Goal: Transaction & Acquisition: Purchase product/service

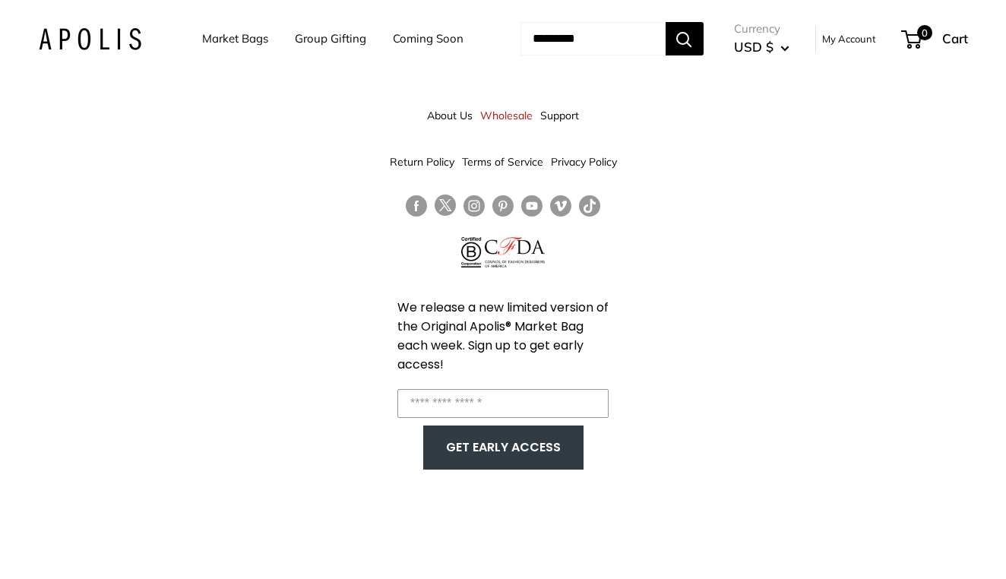
click at [393, 49] on link "Coming Soon" at bounding box center [428, 38] width 71 height 21
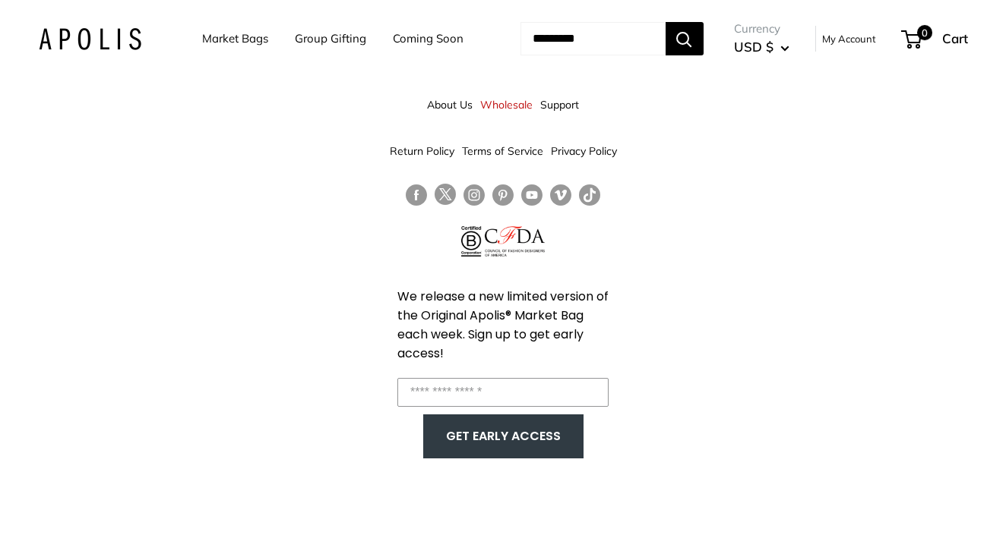
click at [252, 37] on link "Market Bags" at bounding box center [235, 38] width 66 height 21
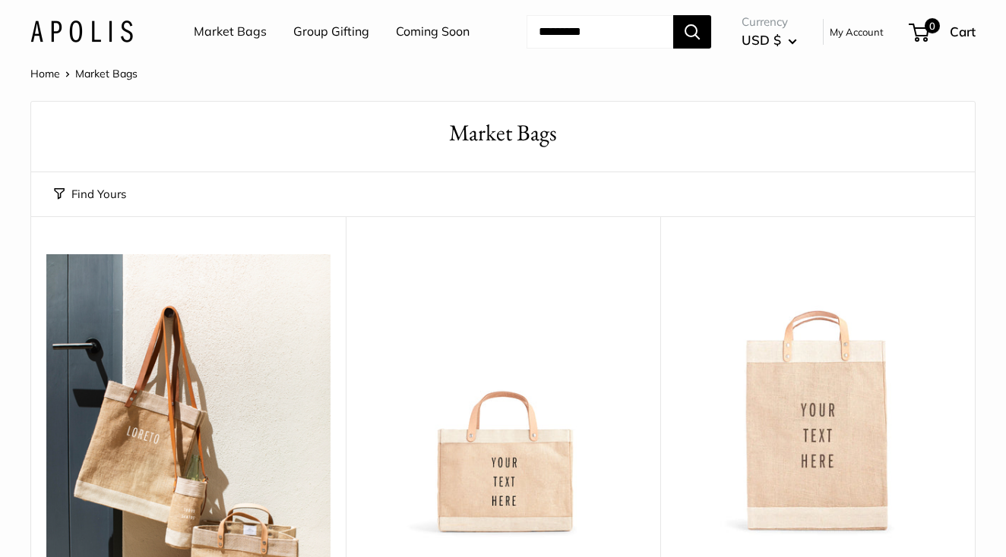
click at [213, 32] on link "Market Bags" at bounding box center [230, 32] width 73 height 23
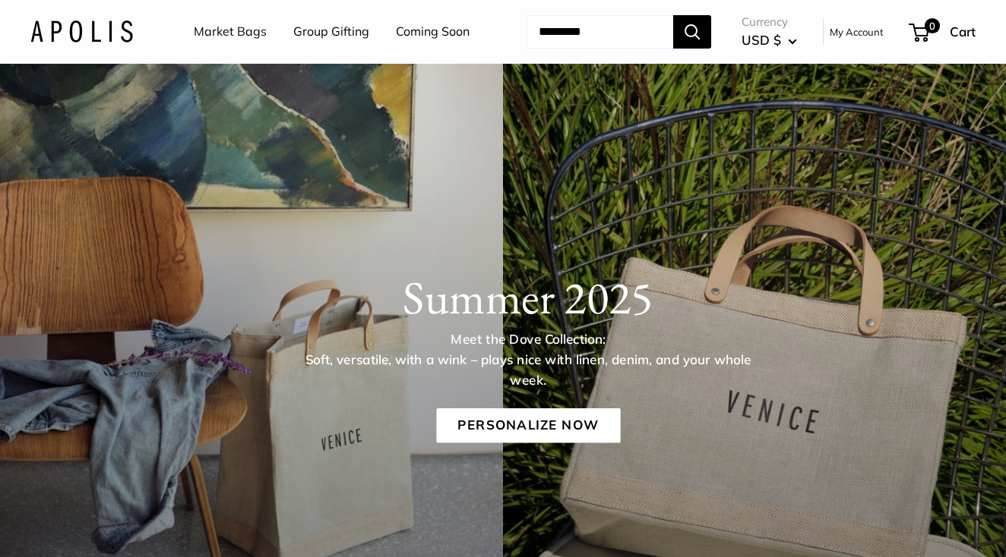
click at [214, 27] on link "Market Bags" at bounding box center [230, 32] width 73 height 23
click at [103, 43] on img at bounding box center [81, 32] width 103 height 22
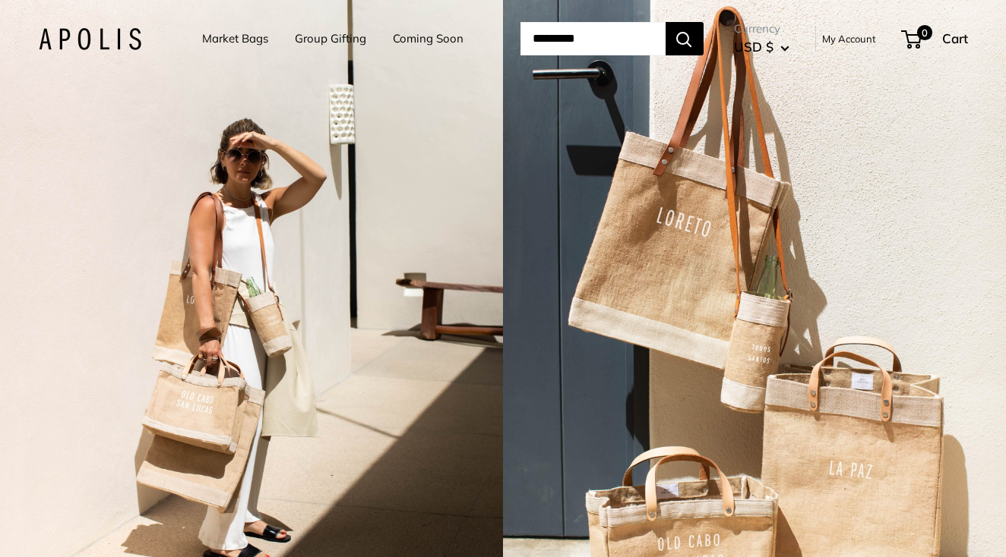
click at [221, 39] on link "Market Bags" at bounding box center [235, 38] width 66 height 21
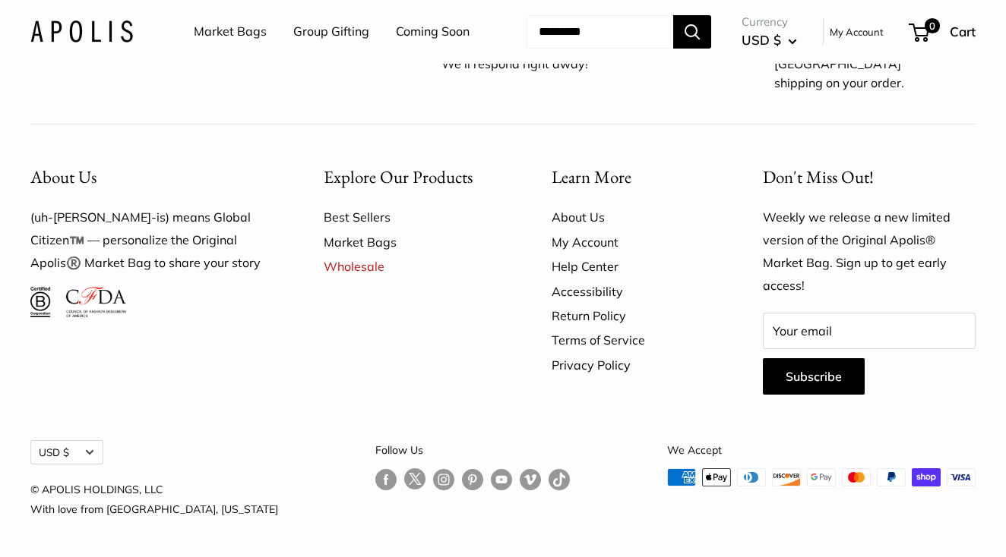
scroll to position [4150, 0]
click at [364, 245] on link "Market Bags" at bounding box center [411, 242] width 175 height 24
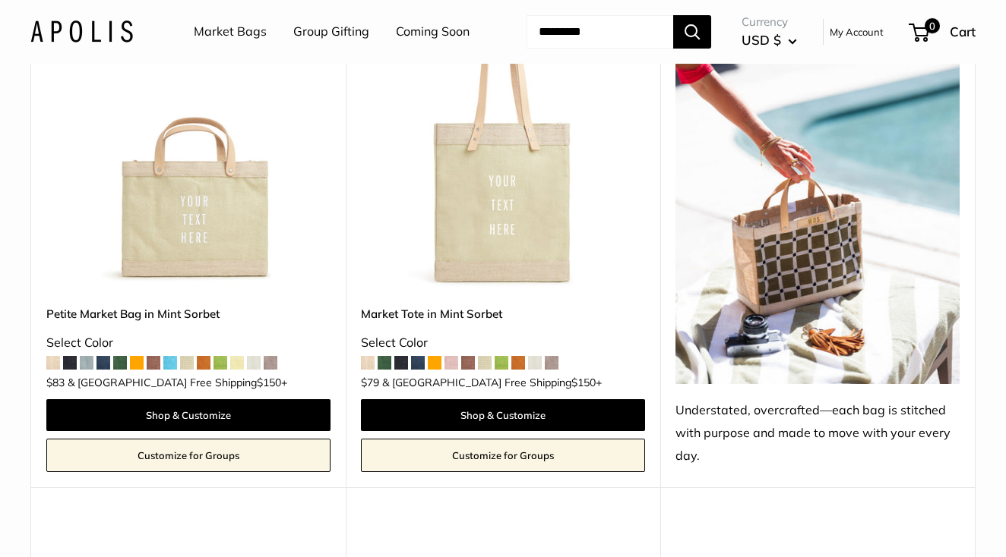
scroll to position [1347, 0]
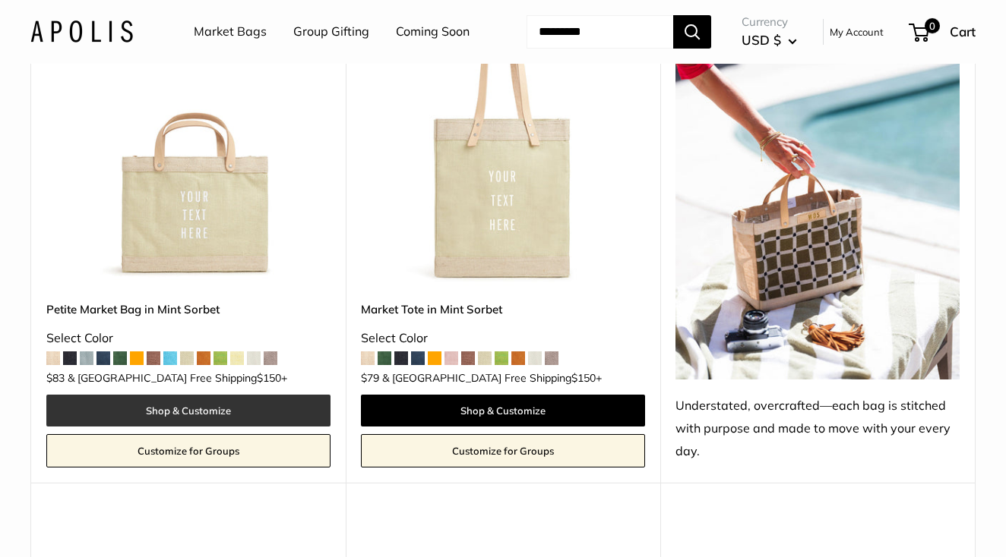
click at [178, 427] on link "Shop & Customize" at bounding box center [188, 411] width 284 height 32
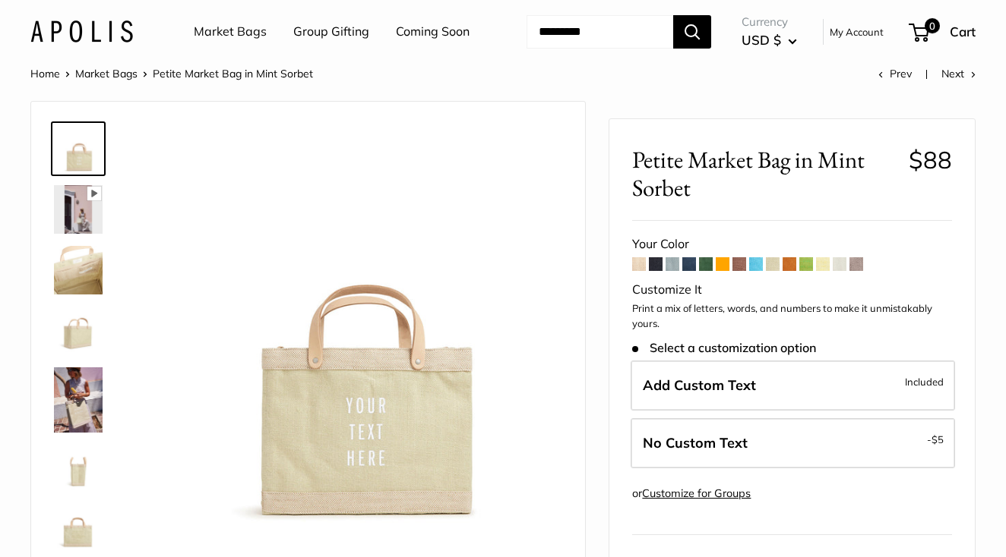
click at [224, 30] on link "Market Bags" at bounding box center [230, 32] width 73 height 23
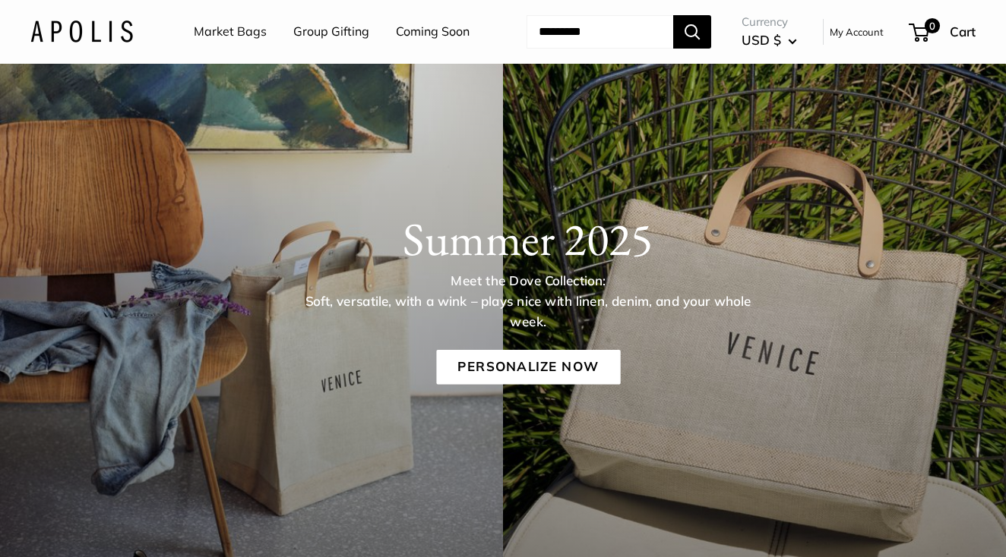
scroll to position [58, 0]
click at [226, 30] on link "Market Bags" at bounding box center [230, 32] width 73 height 23
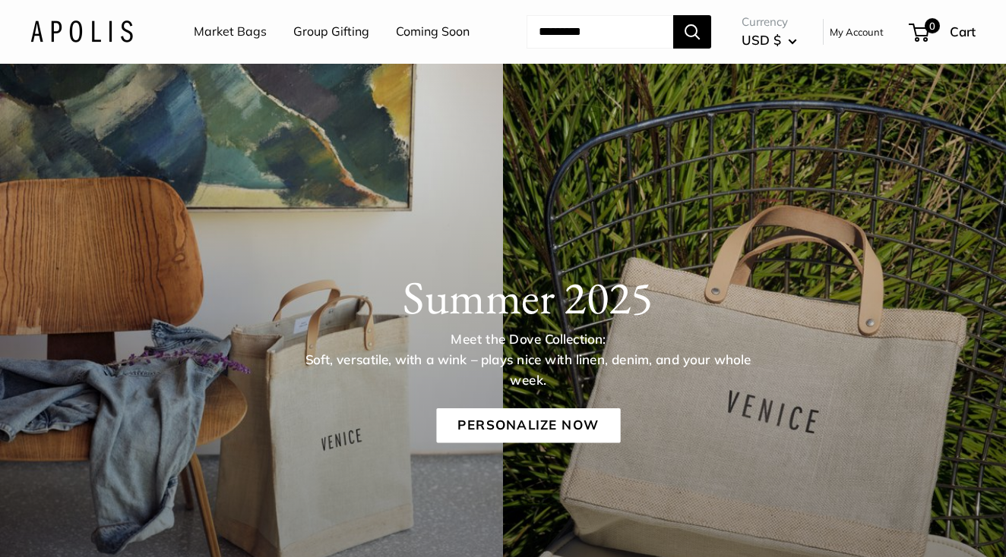
click at [96, 43] on img at bounding box center [81, 32] width 103 height 22
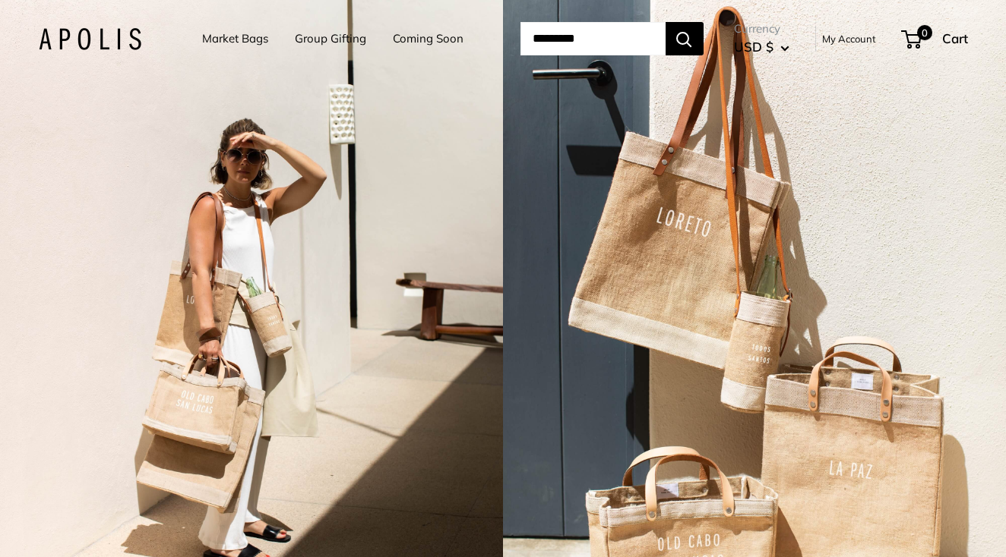
click at [232, 35] on link "Market Bags" at bounding box center [235, 38] width 66 height 21
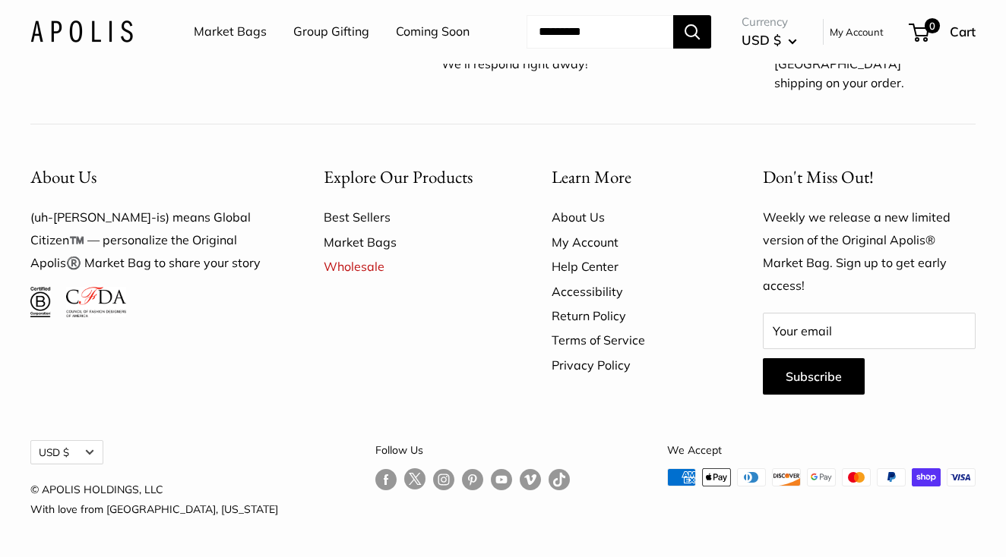
scroll to position [4150, 0]
click at [363, 217] on link "Best Sellers" at bounding box center [411, 217] width 175 height 24
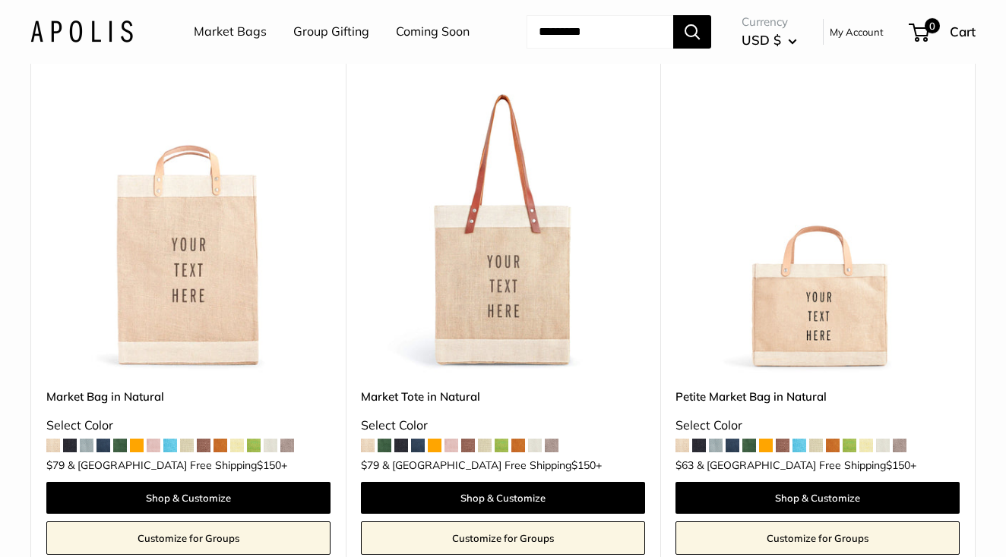
scroll to position [167, 0]
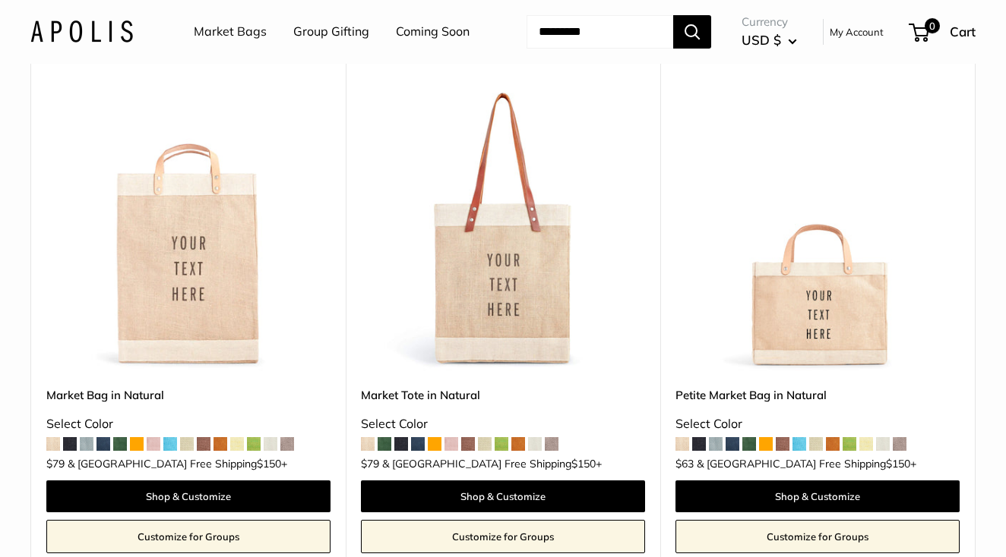
click at [0, 0] on img at bounding box center [0, 0] width 0 height 0
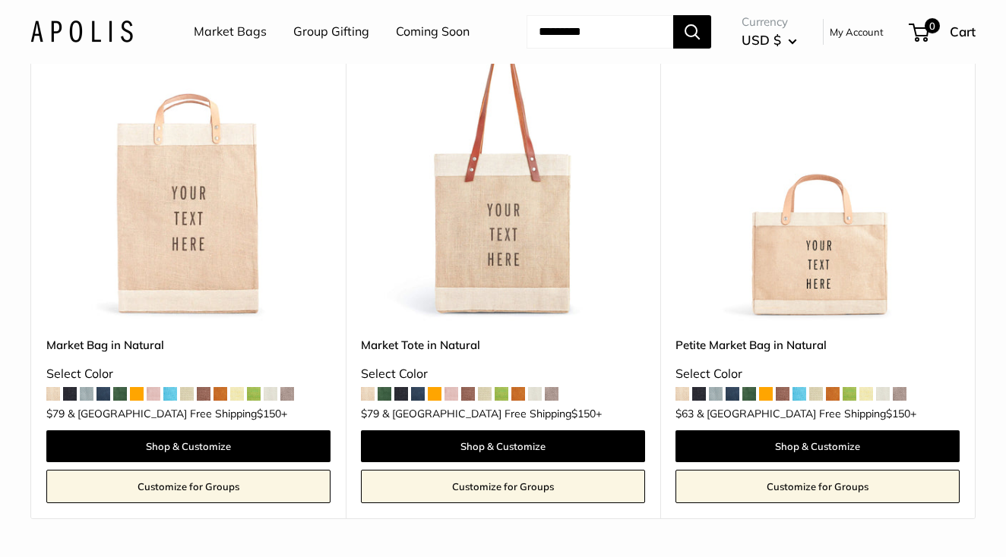
scroll to position [236, 0]
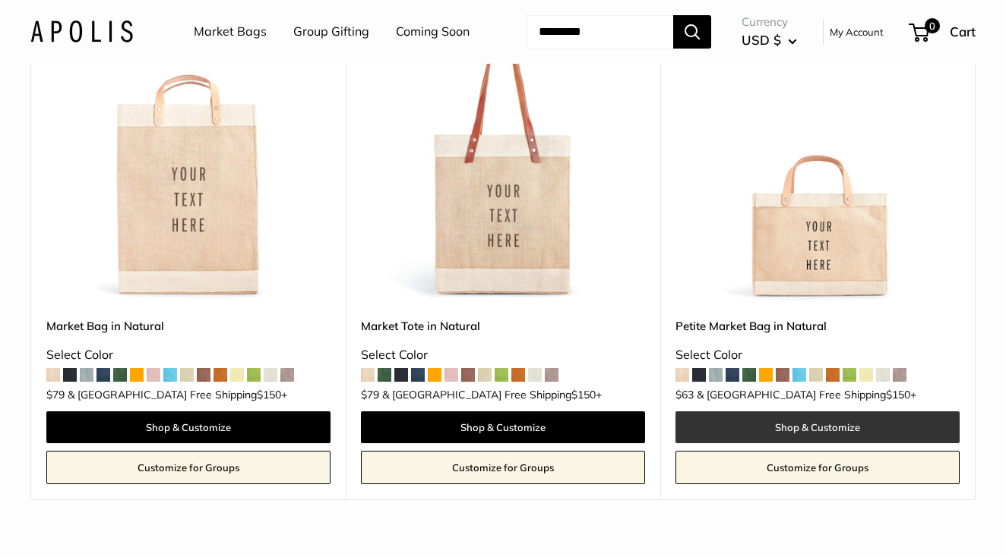
click at [777, 444] on link "Shop & Customize" at bounding box center [817, 428] width 284 height 32
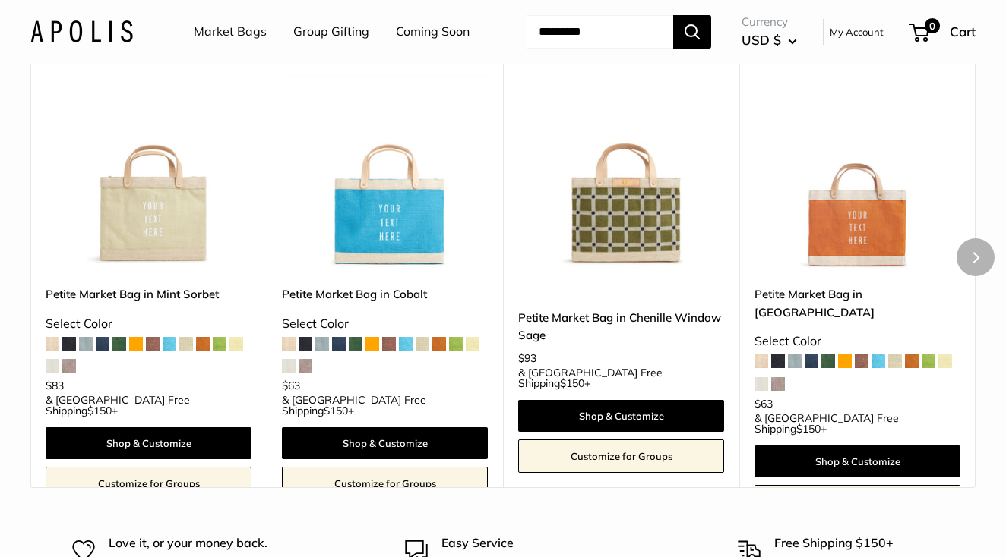
scroll to position [4534, 0]
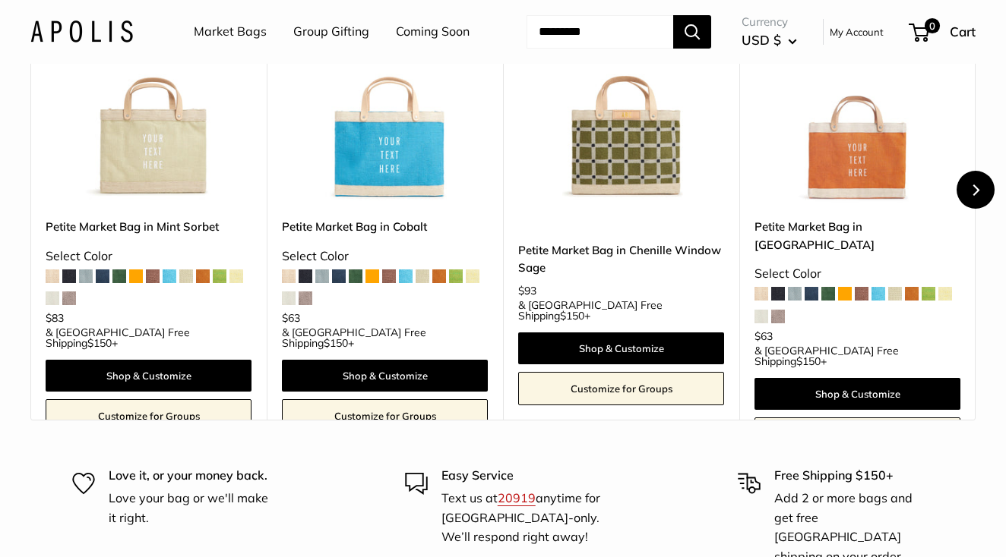
click at [974, 196] on icon "Next" at bounding box center [975, 190] width 7 height 11
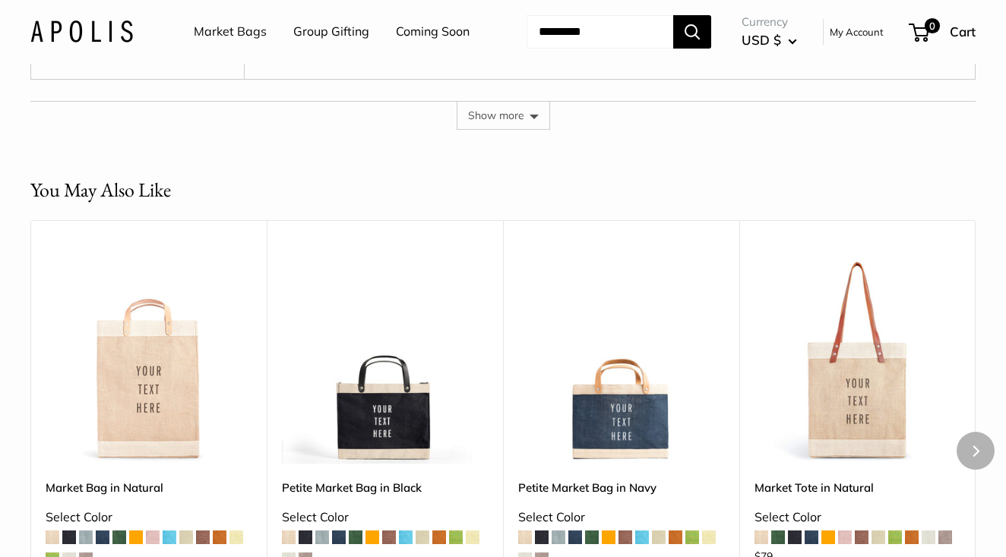
scroll to position [3719, 0]
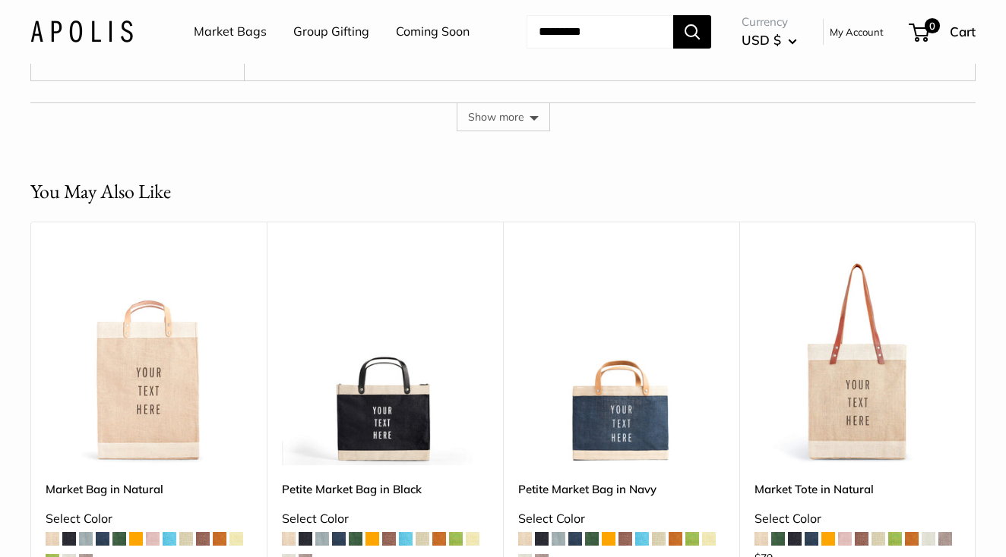
click at [516, 131] on button "Show more" at bounding box center [502, 117] width 93 height 29
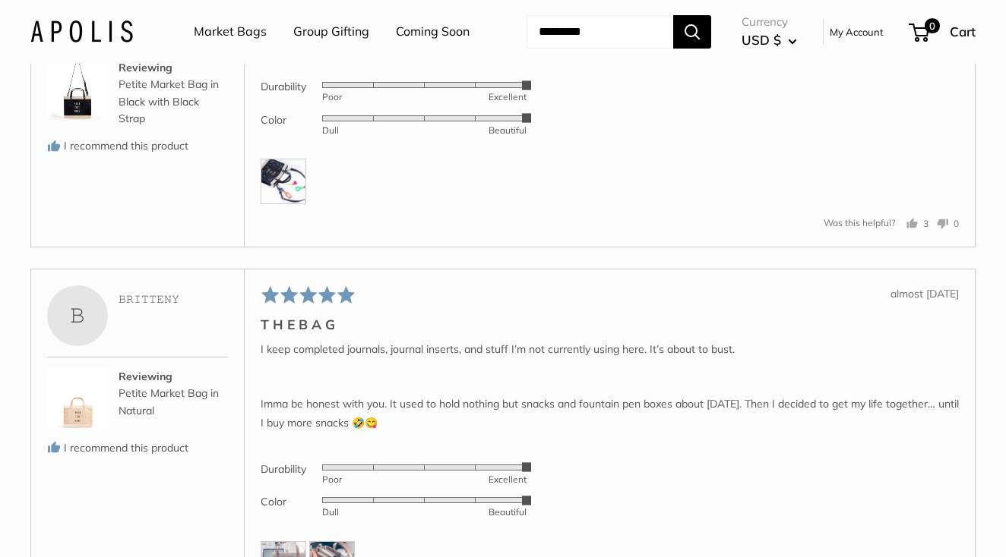
scroll to position [4099, 0]
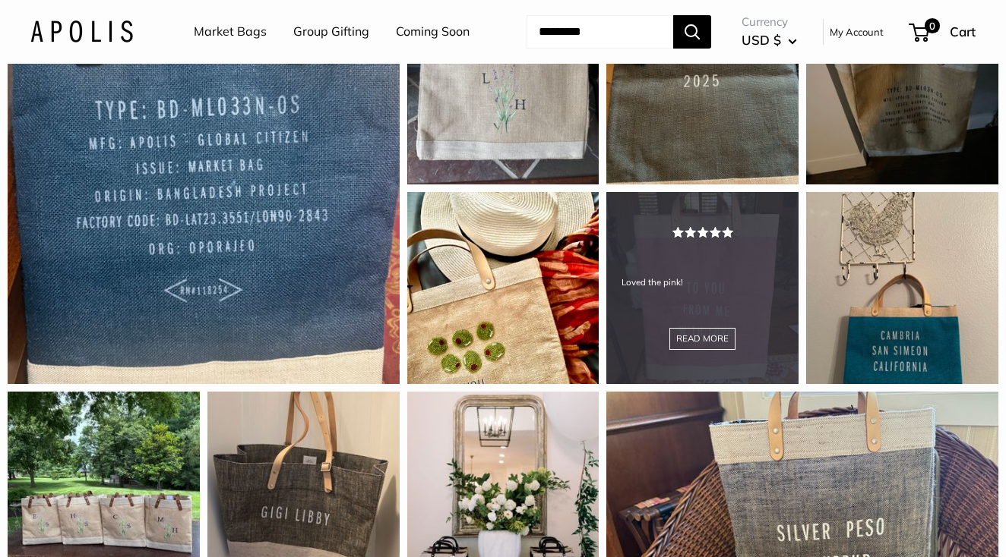
scroll to position [1391, 0]
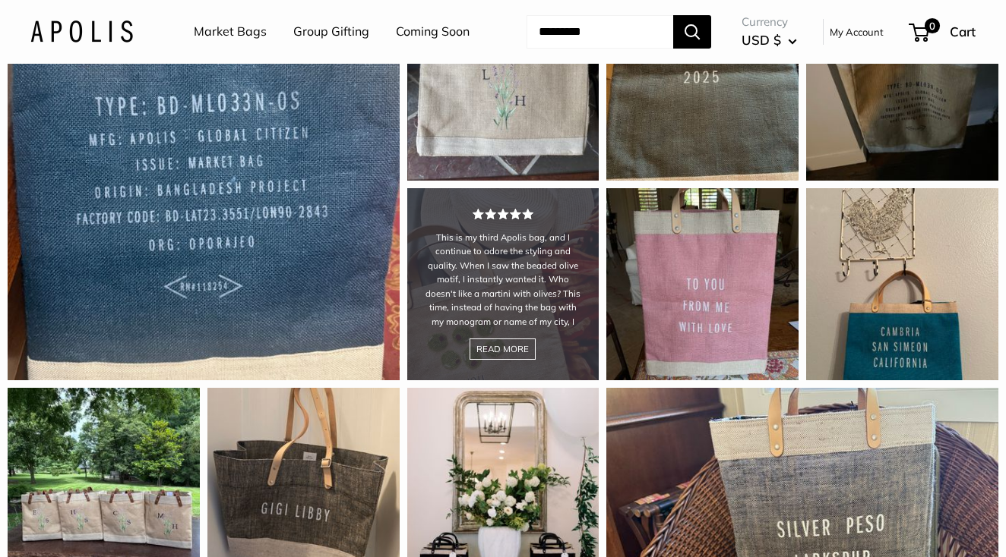
click at [501, 349] on div "This is my third Apolis bag, and I continue to adore the styling and quality. W…" at bounding box center [503, 284] width 192 height 192
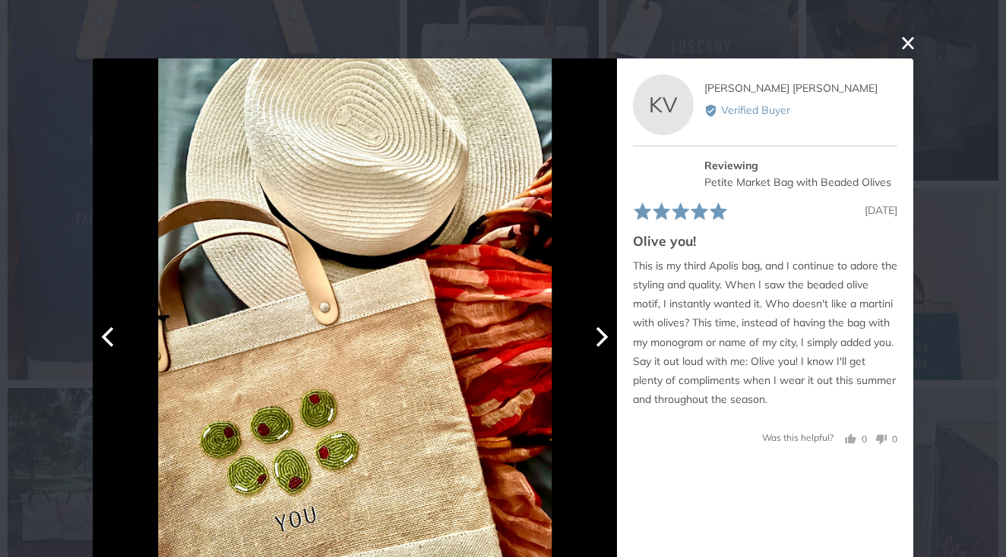
scroll to position [25, 0]
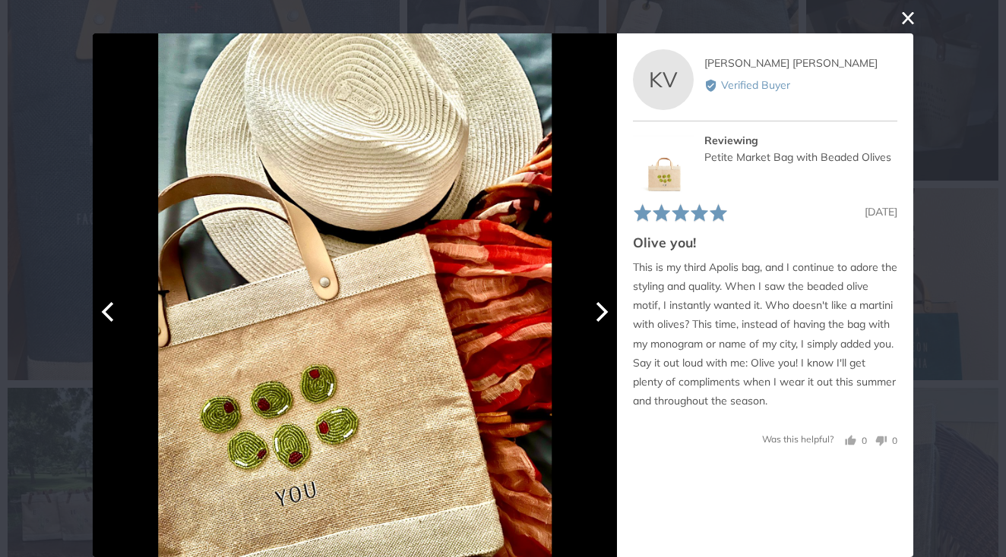
click at [599, 309] on icon "Next" at bounding box center [600, 312] width 20 height 20
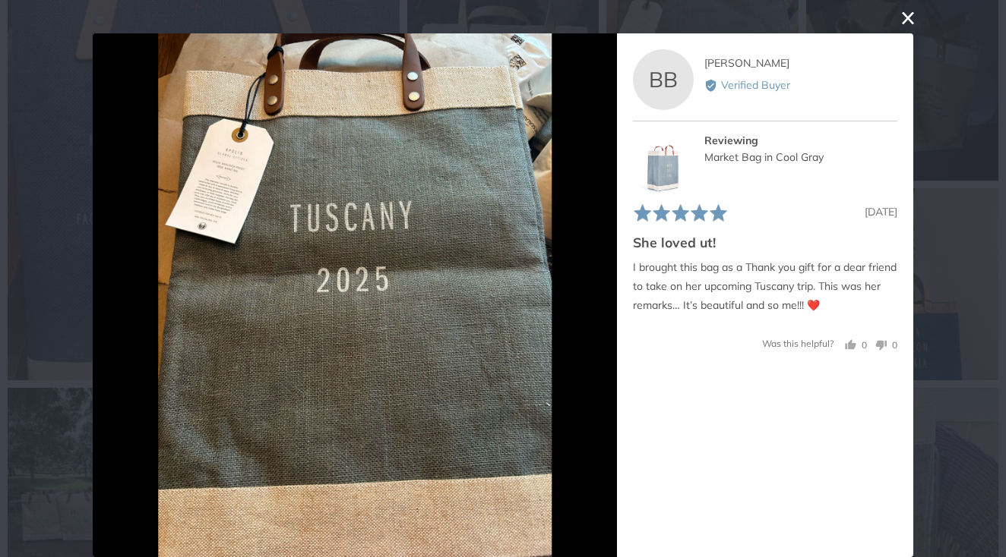
click at [909, 24] on button "close this modal window" at bounding box center [908, 18] width 18 height 18
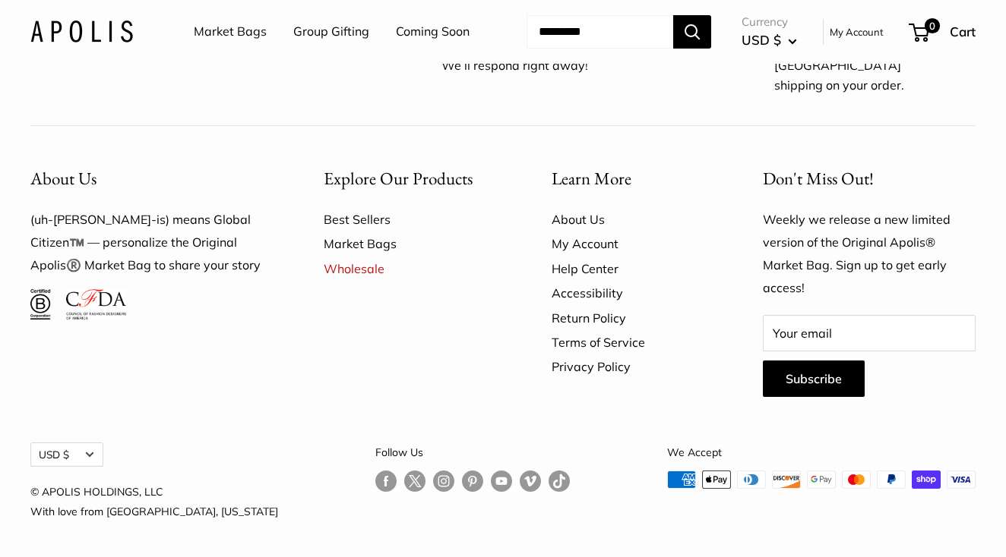
scroll to position [5009, 0]
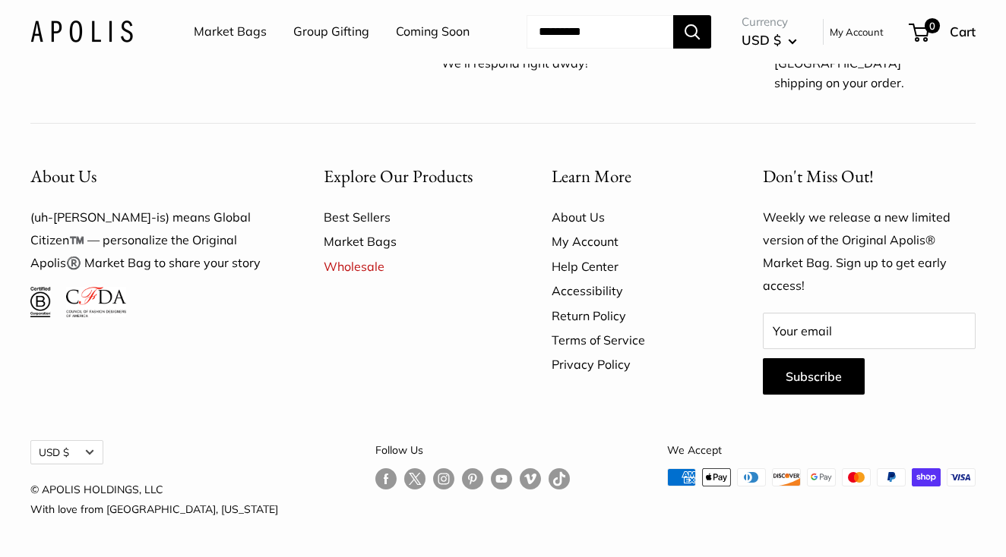
click at [383, 229] on link "Best Sellers" at bounding box center [411, 217] width 175 height 24
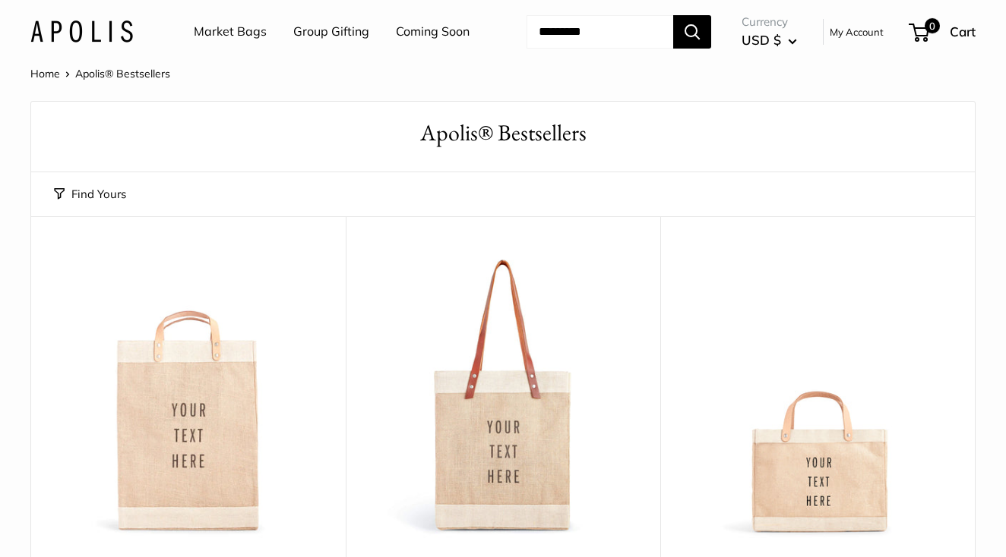
click at [103, 43] on img at bounding box center [81, 32] width 103 height 22
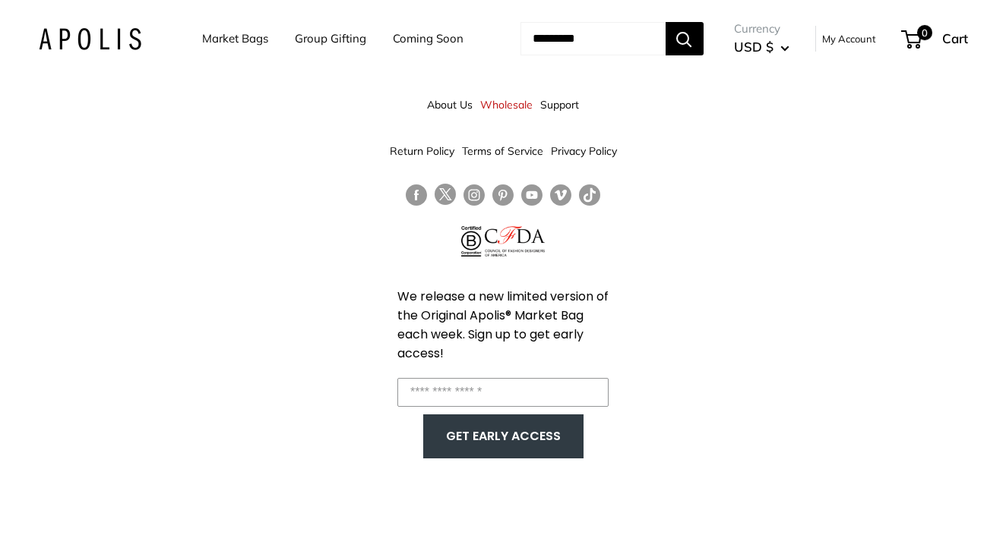
click at [609, 55] on input "Search..." at bounding box center [592, 38] width 145 height 33
type input "*"
type input "**********"
click at [321, 241] on div "About Us Wholesale Support Return Policy Terms of Service Privacy Policy We rel…" at bounding box center [503, 278] width 1006 height 557
click at [83, 50] on img at bounding box center [90, 39] width 103 height 22
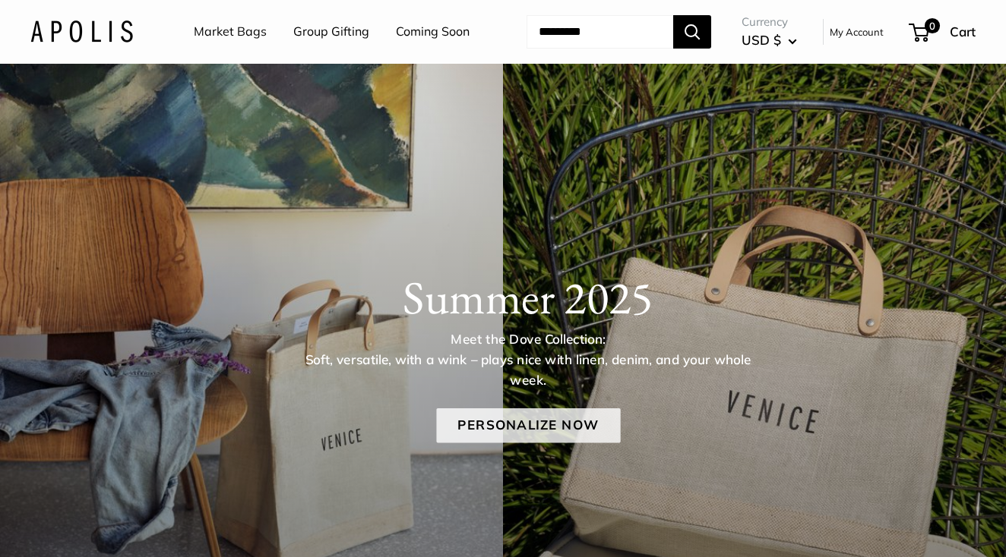
click at [529, 444] on link "Personalize Now" at bounding box center [528, 426] width 184 height 35
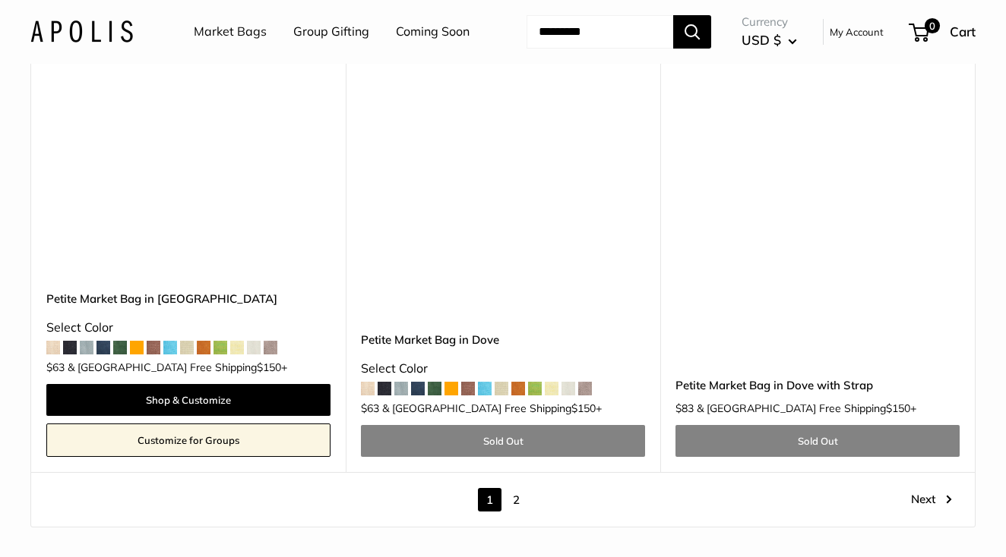
scroll to position [8243, 0]
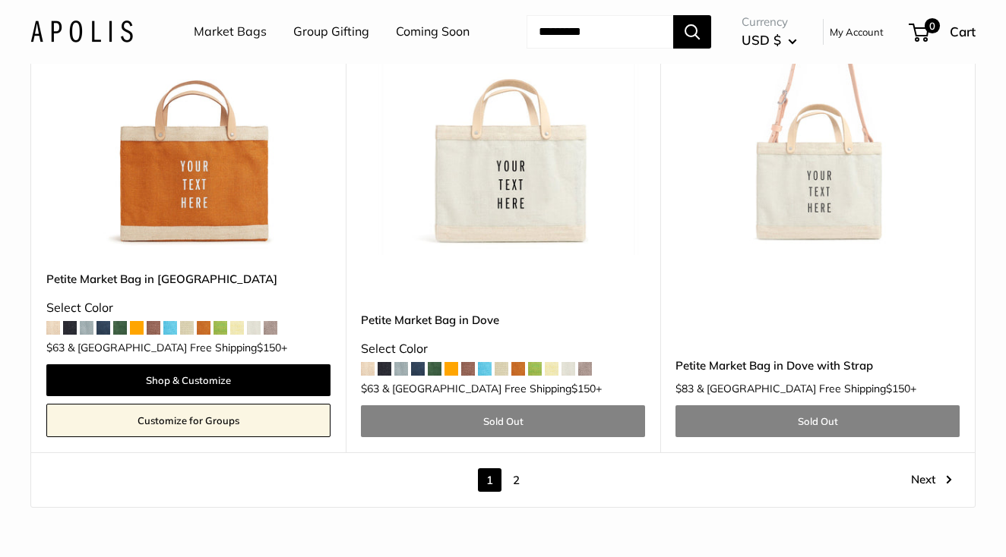
click at [516, 469] on link "2" at bounding box center [516, 481] width 24 height 24
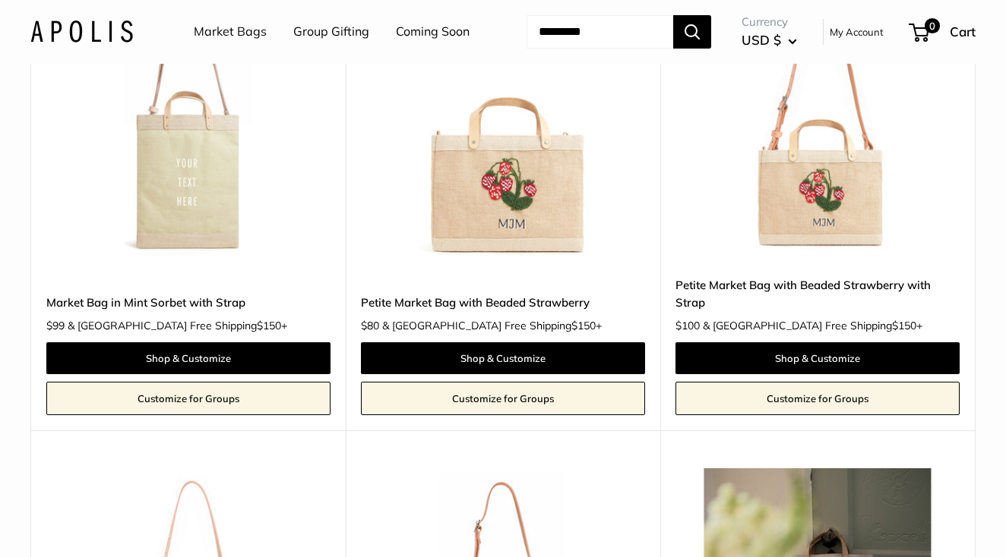
scroll to position [1325, 0]
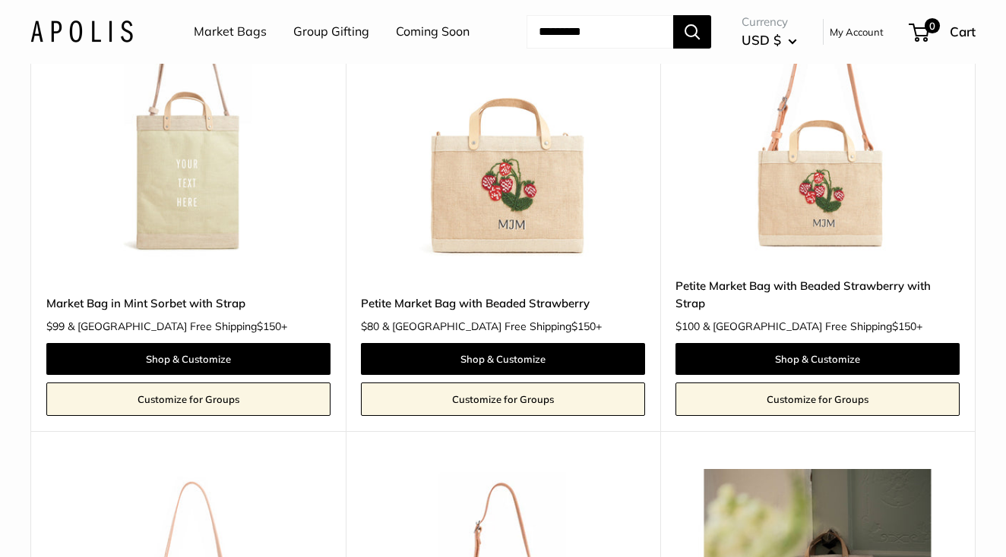
click at [923, 313] on link "Petite Market Bag with Beaded Strawberry with Strap" at bounding box center [817, 295] width 284 height 36
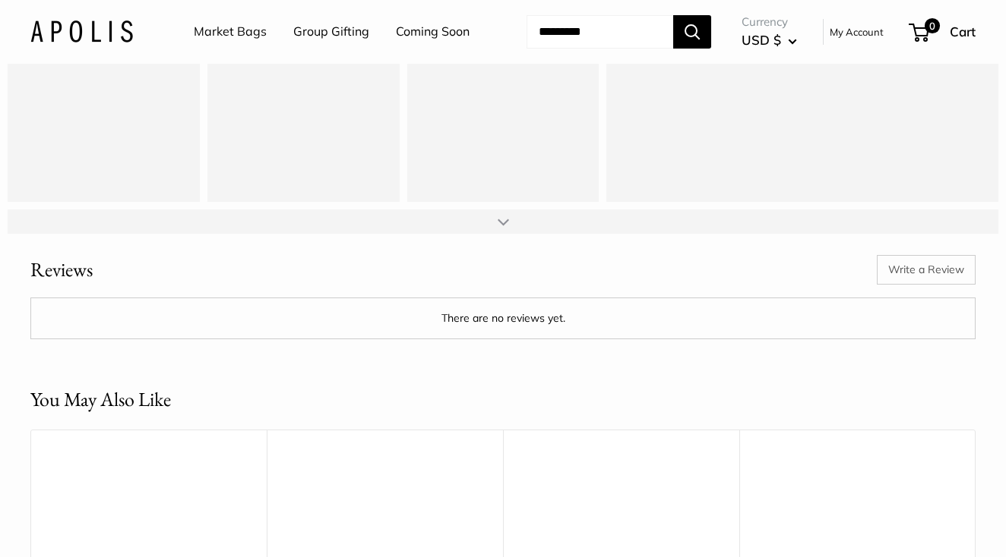
scroll to position [1953, 0]
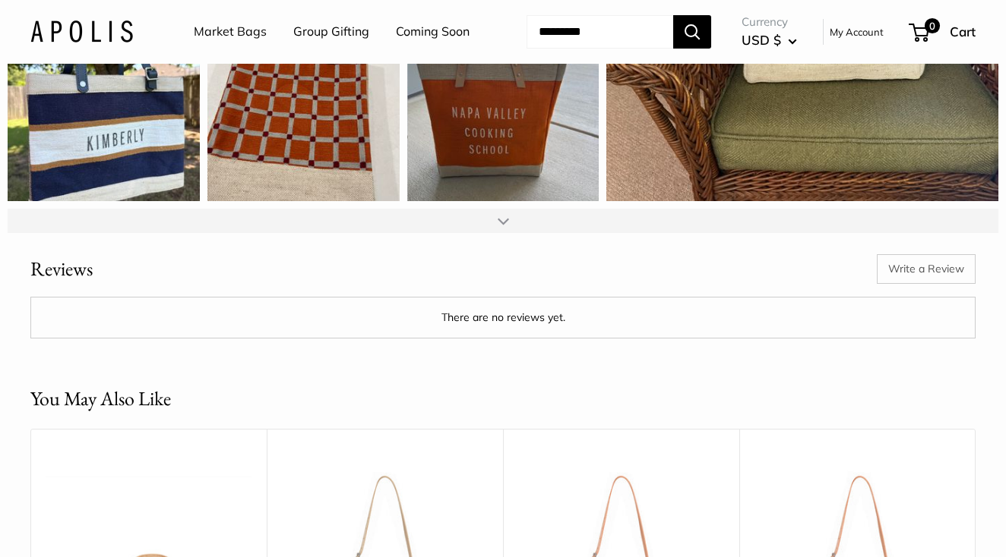
click at [505, 227] on div at bounding box center [502, 221] width 11 height 12
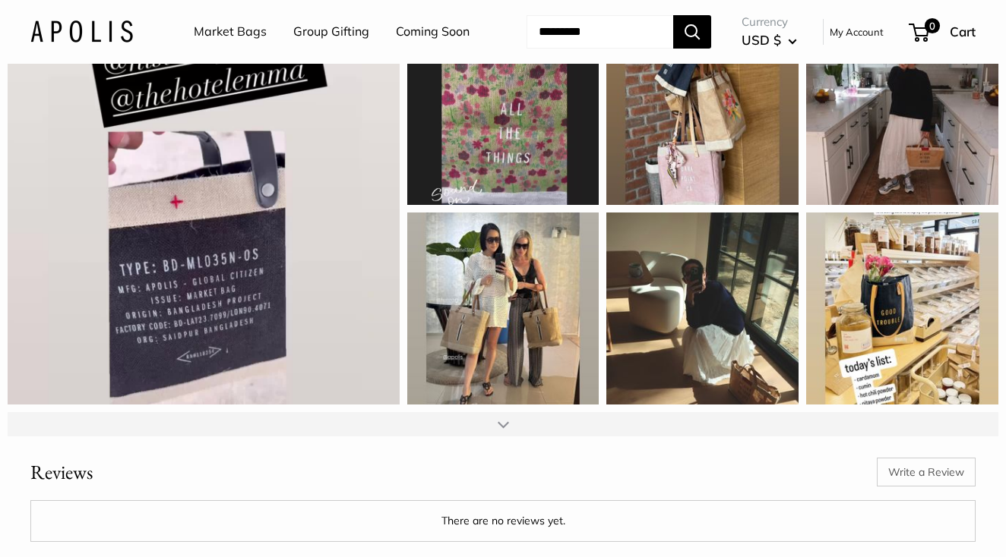
scroll to position [2225, 0]
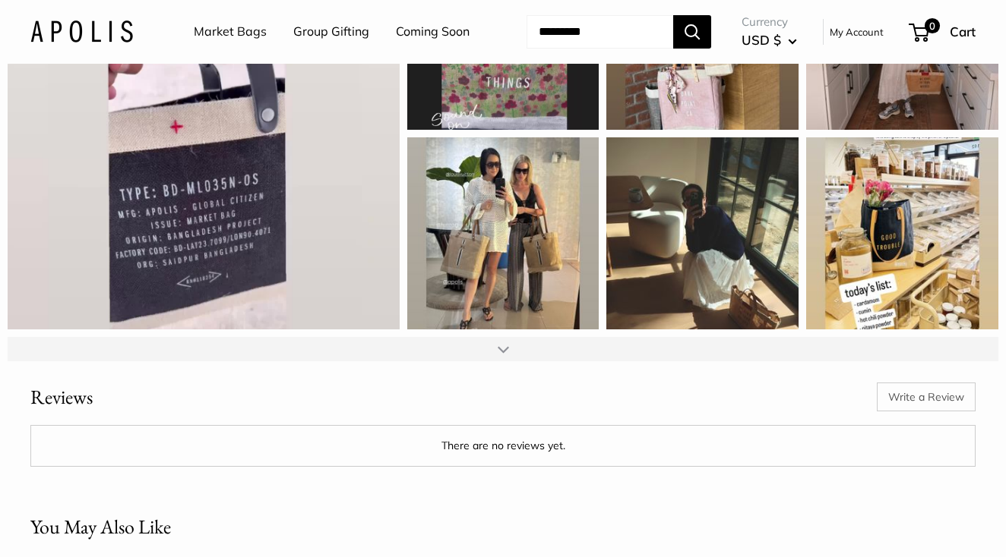
click at [502, 355] on div at bounding box center [502, 349] width 11 height 12
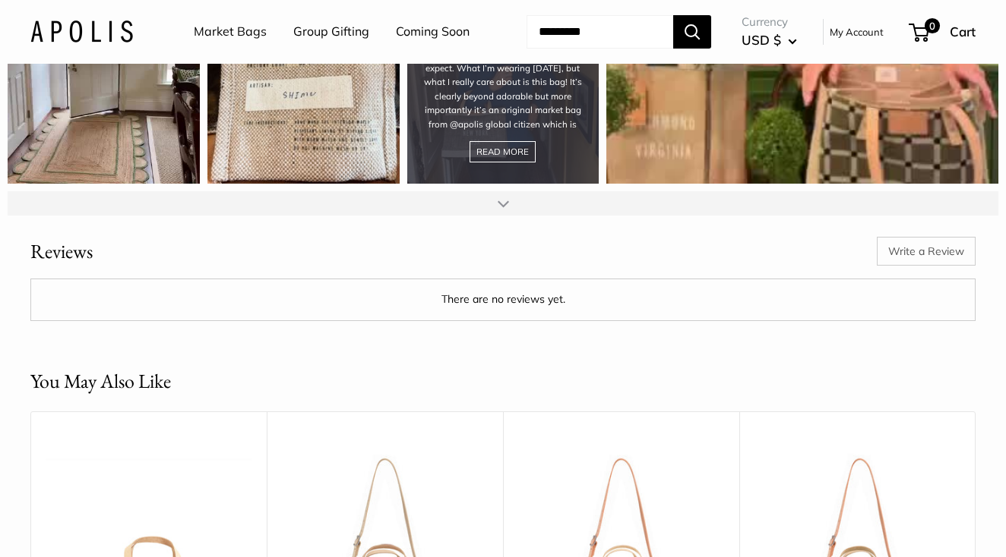
scroll to position [2771, 0]
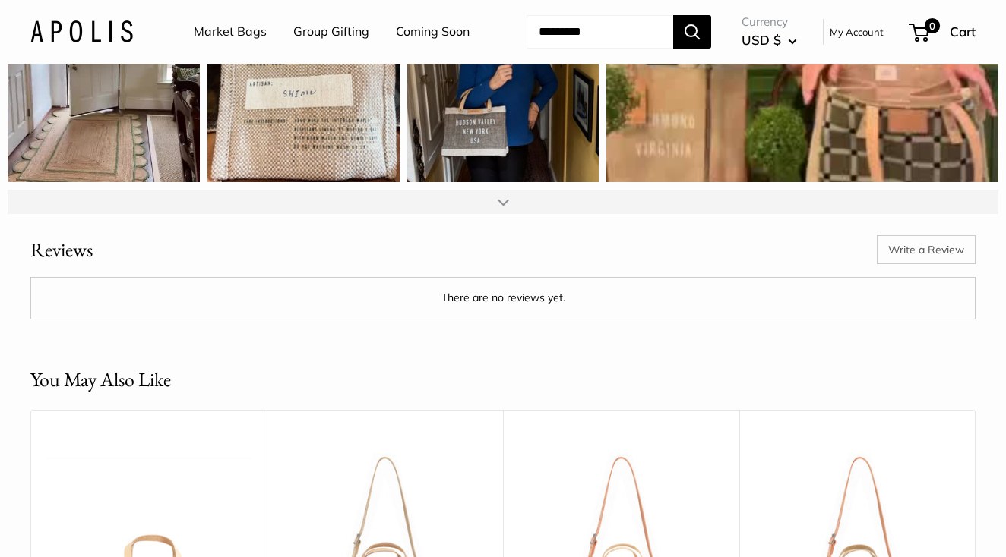
click at [503, 208] on div at bounding box center [502, 202] width 11 height 12
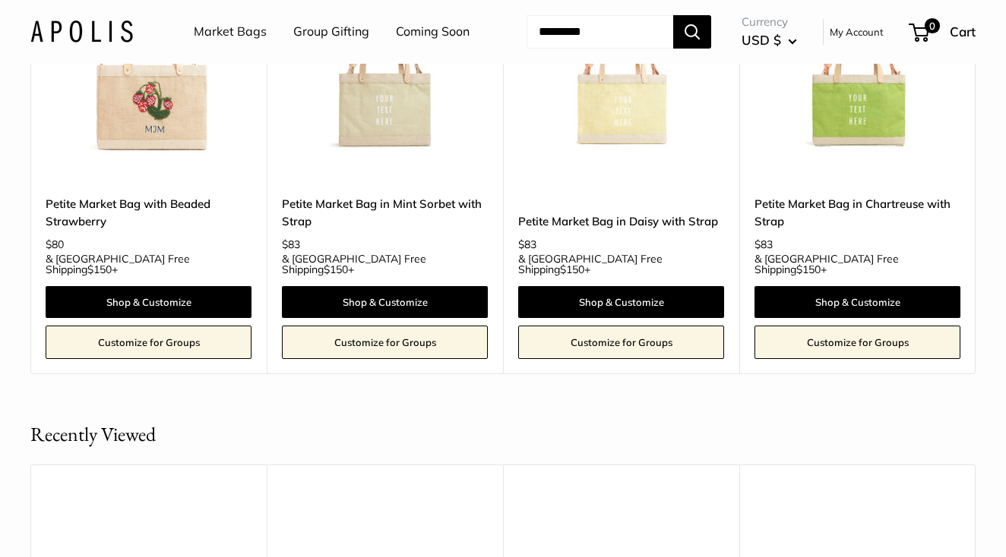
scroll to position [3665, 0]
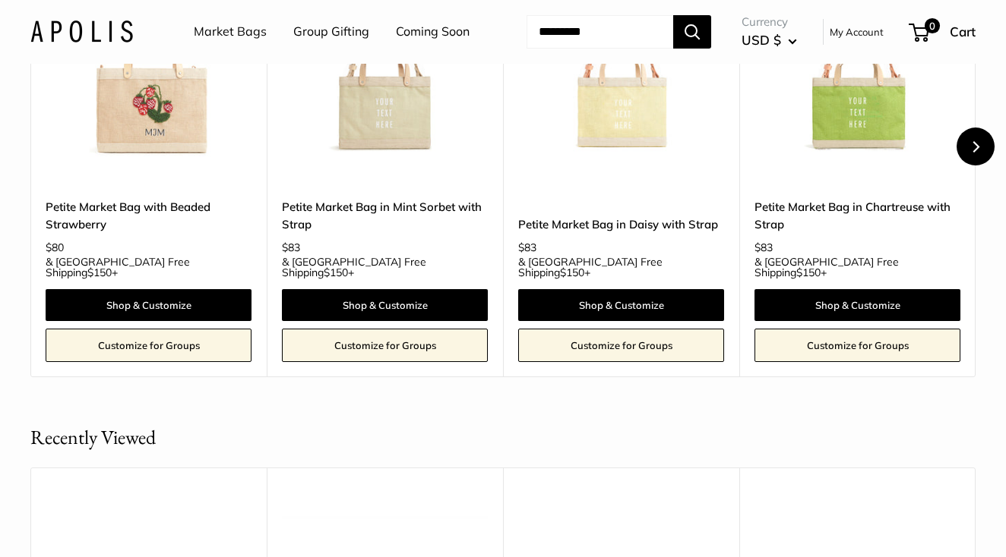
click at [978, 153] on icon "Next" at bounding box center [974, 146] width 11 height 11
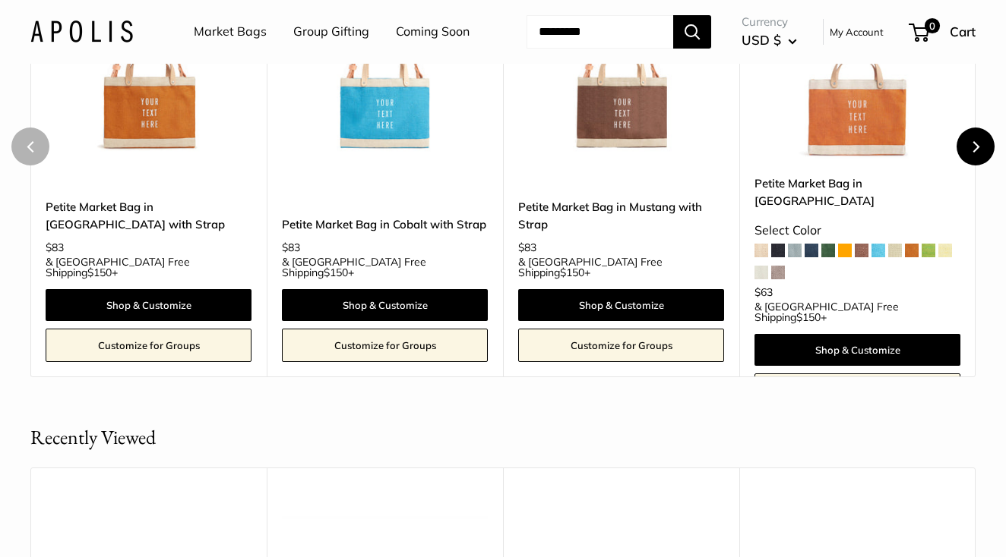
click at [978, 153] on icon "Next" at bounding box center [974, 146] width 11 height 11
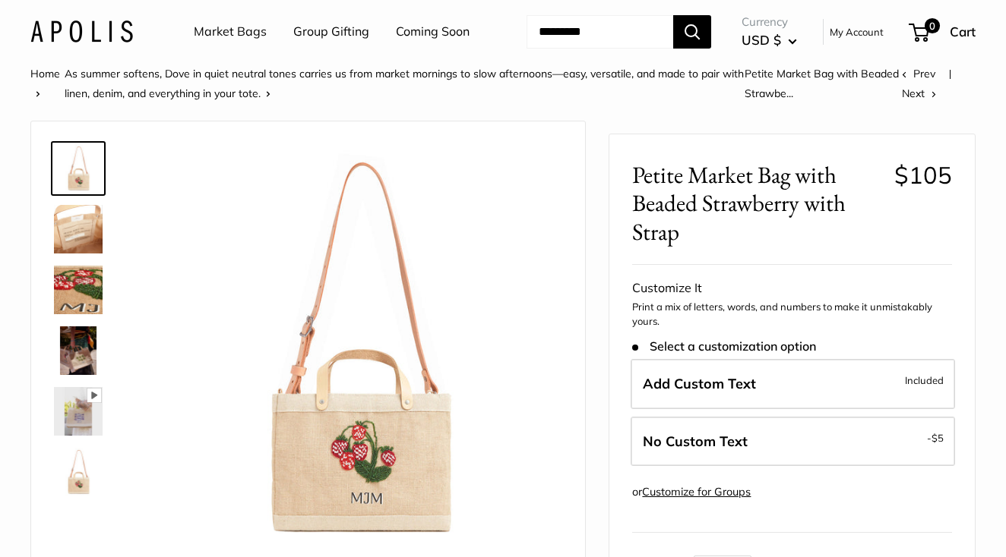
scroll to position [0, 0]
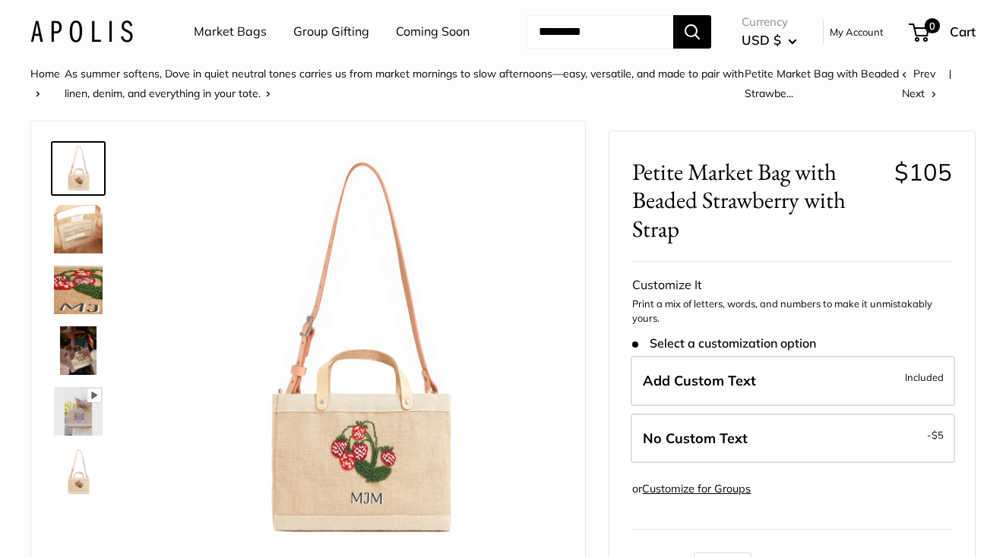
click at [920, 100] on link "Next" at bounding box center [919, 94] width 34 height 14
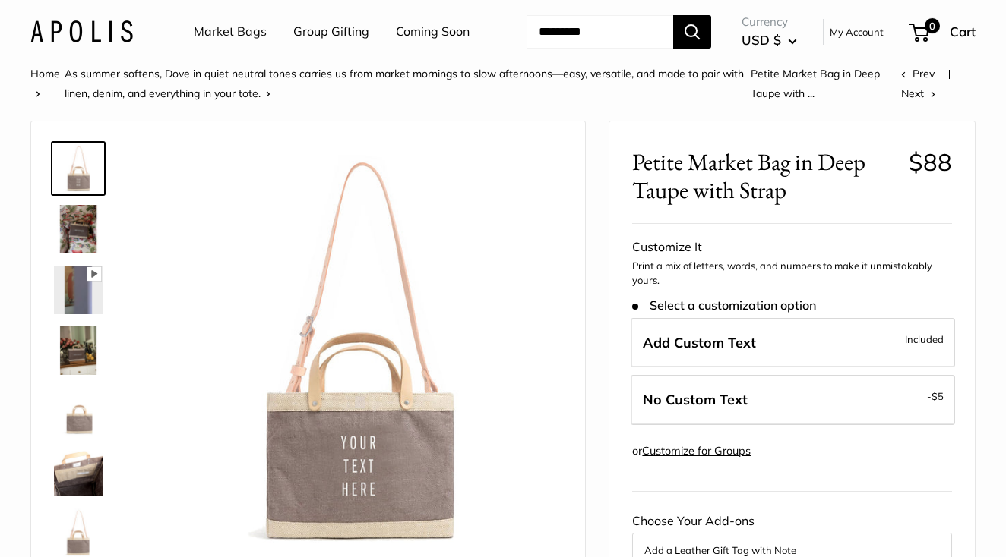
click at [396, 43] on link "Coming Soon" at bounding box center [433, 32] width 74 height 23
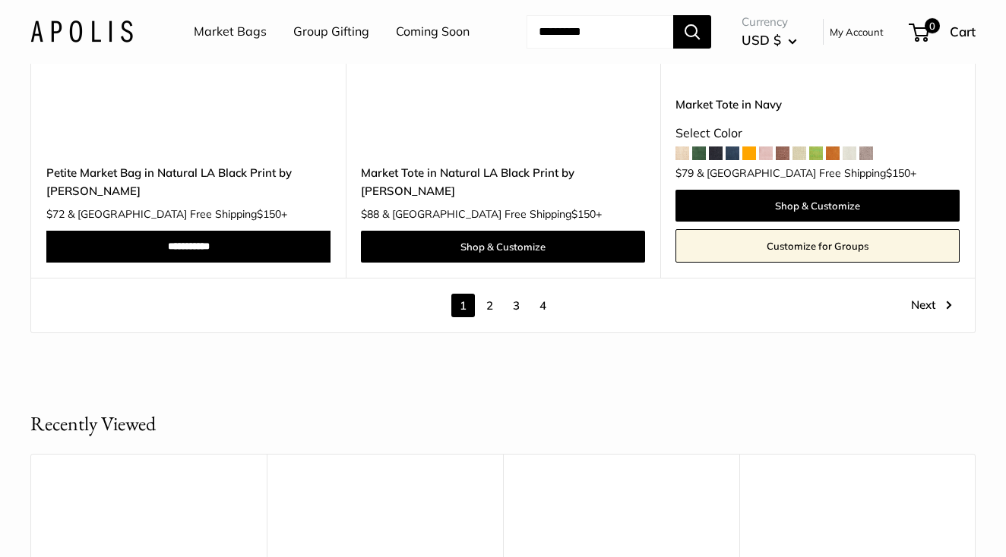
scroll to position [8170, 0]
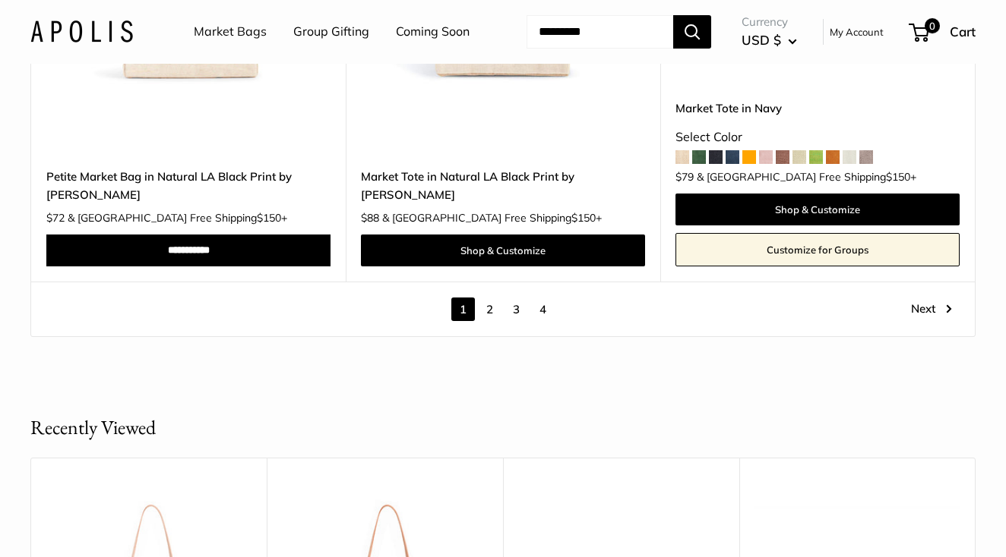
click at [489, 298] on link "2" at bounding box center [490, 310] width 24 height 24
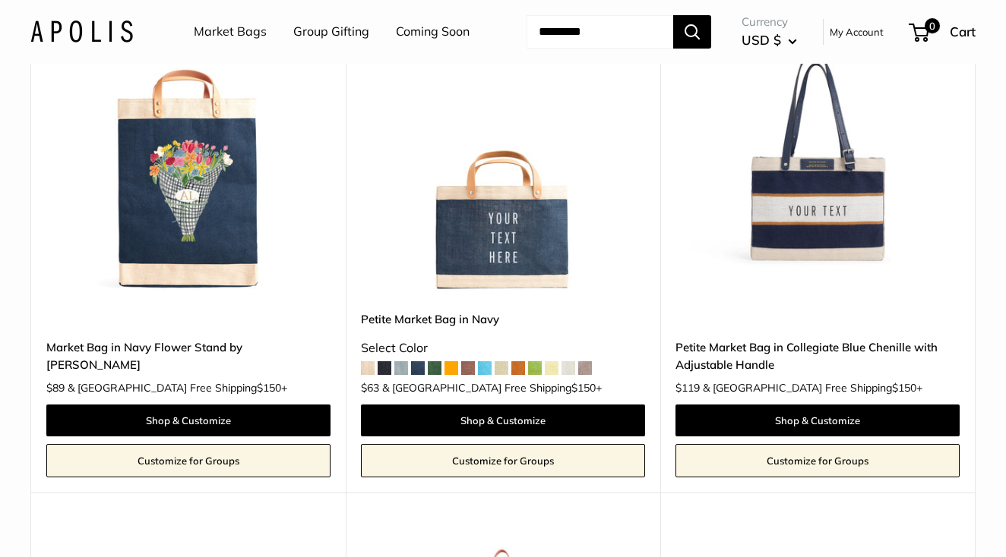
scroll to position [763, 0]
click at [0, 0] on img at bounding box center [0, 0] width 0 height 0
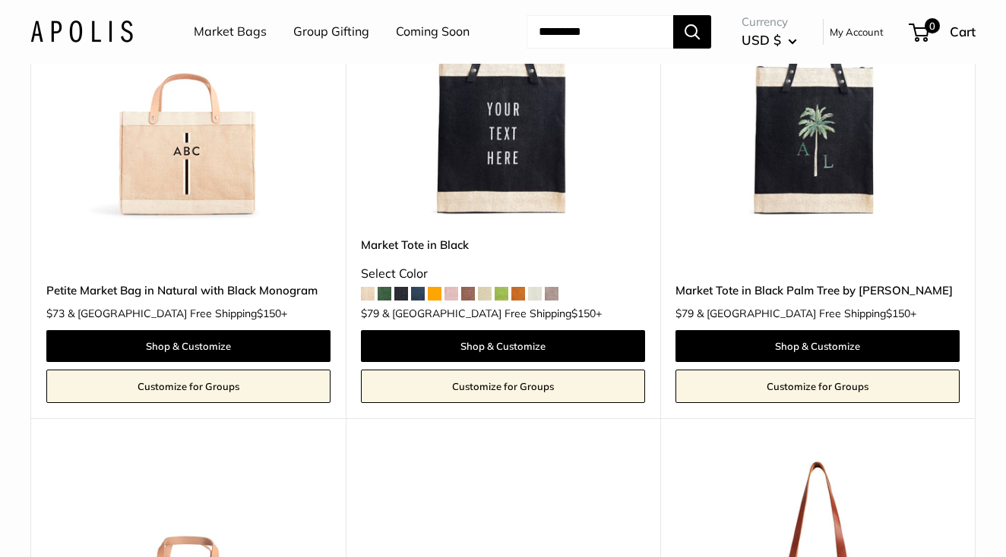
scroll to position [3926, 0]
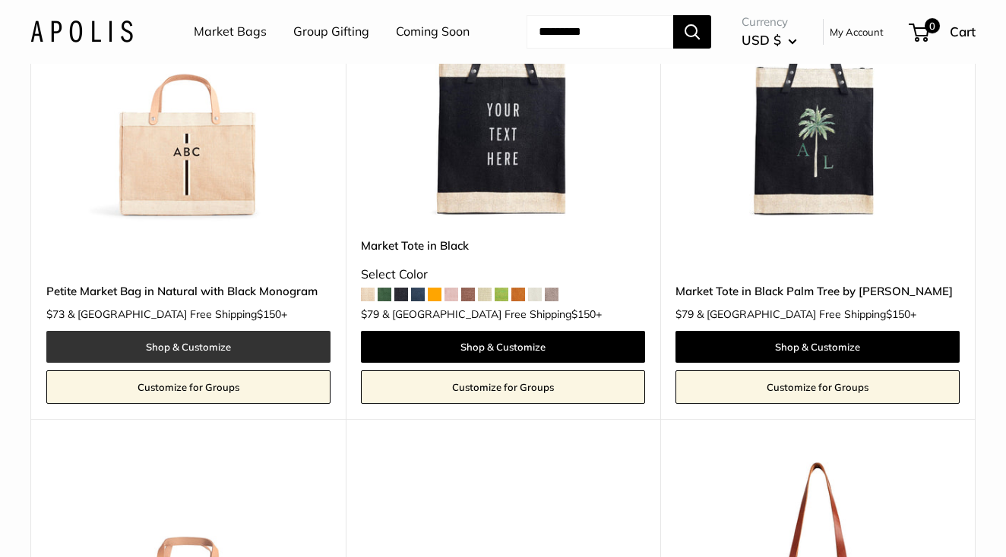
click at [289, 363] on link "Shop & Customize" at bounding box center [188, 347] width 284 height 32
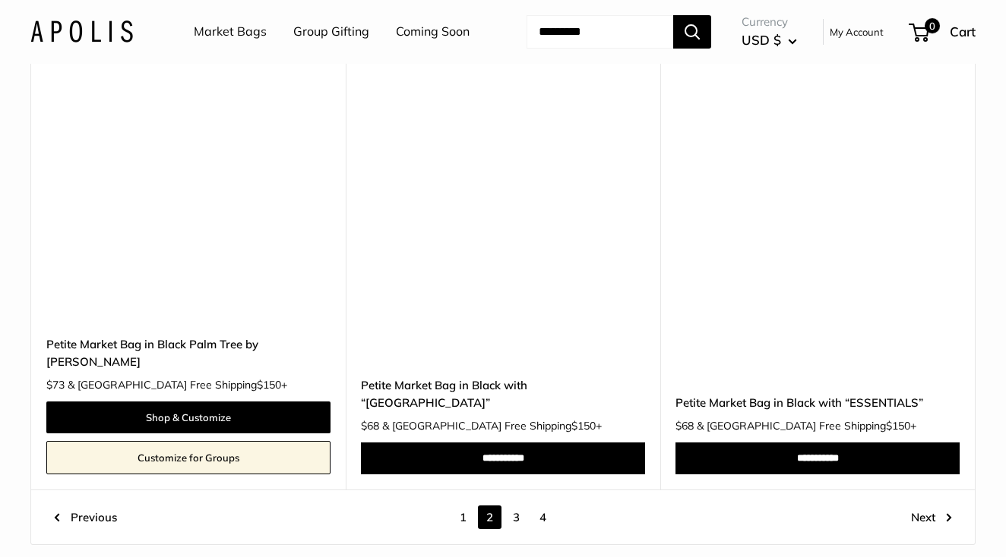
scroll to position [7761, 0]
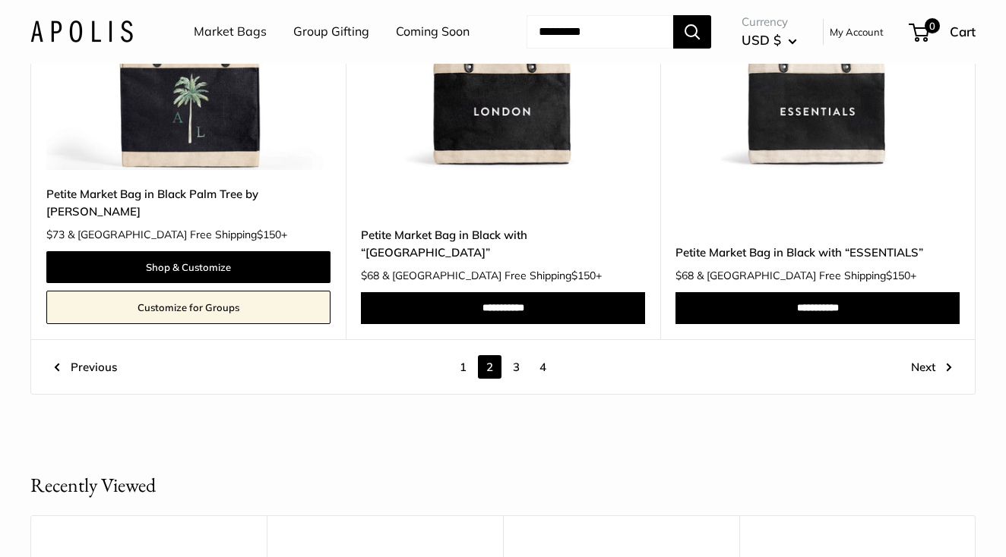
click at [516, 379] on link "3" at bounding box center [516, 367] width 24 height 24
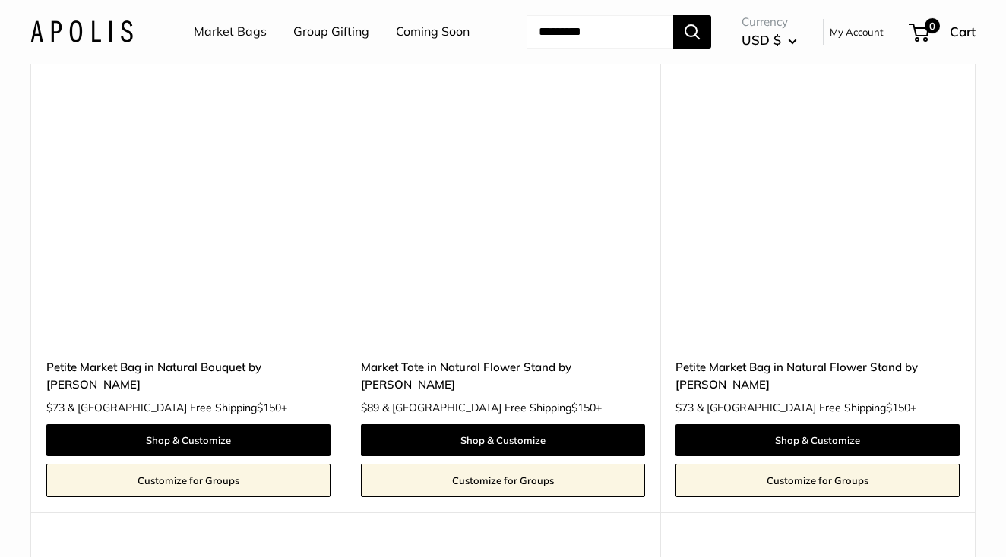
scroll to position [1581, 0]
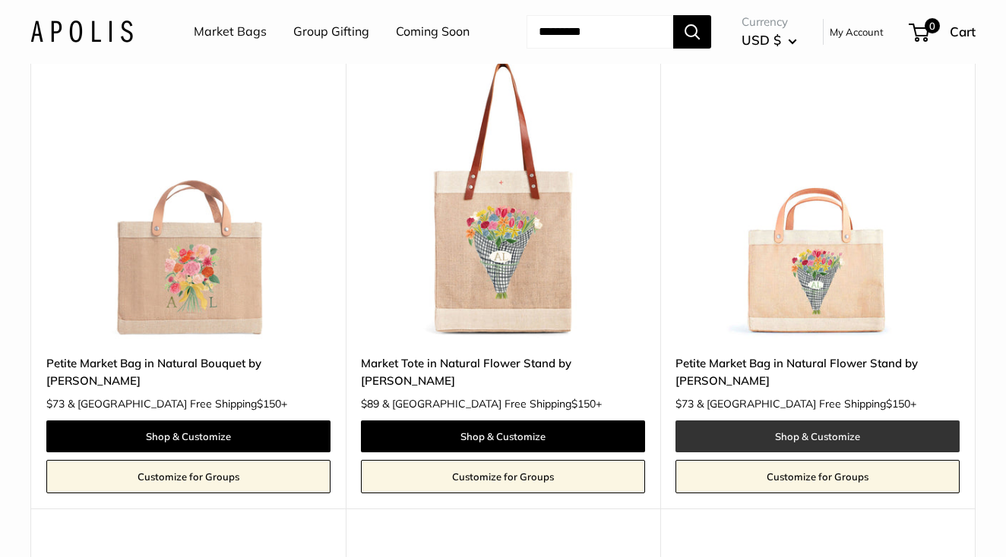
click at [804, 453] on link "Shop & Customize" at bounding box center [817, 437] width 284 height 32
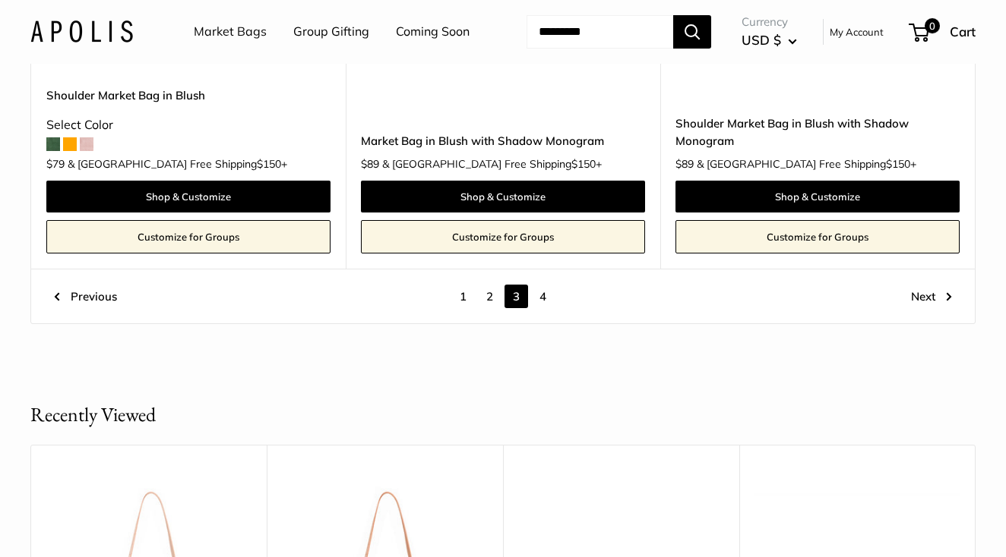
scroll to position [7960, 0]
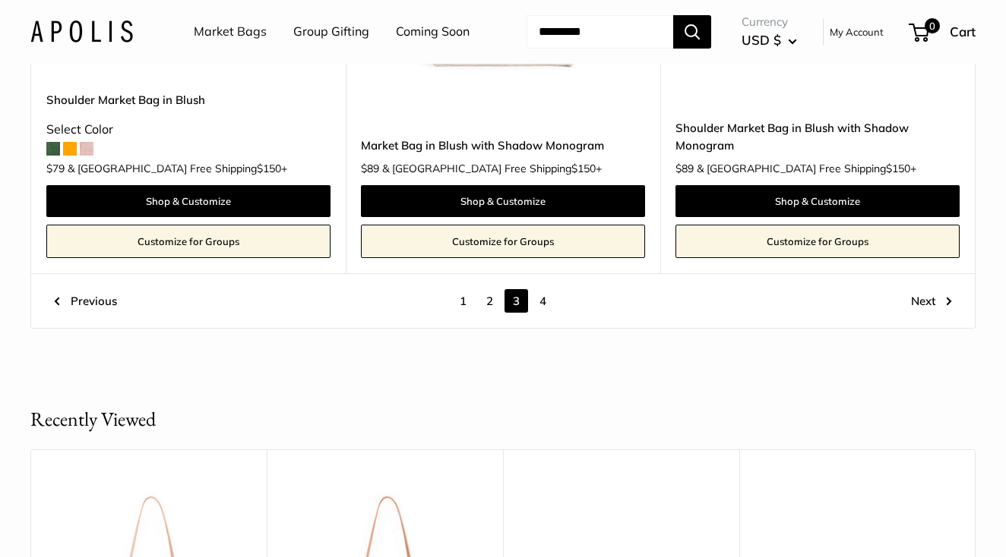
click at [541, 306] on link "4" at bounding box center [543, 301] width 24 height 24
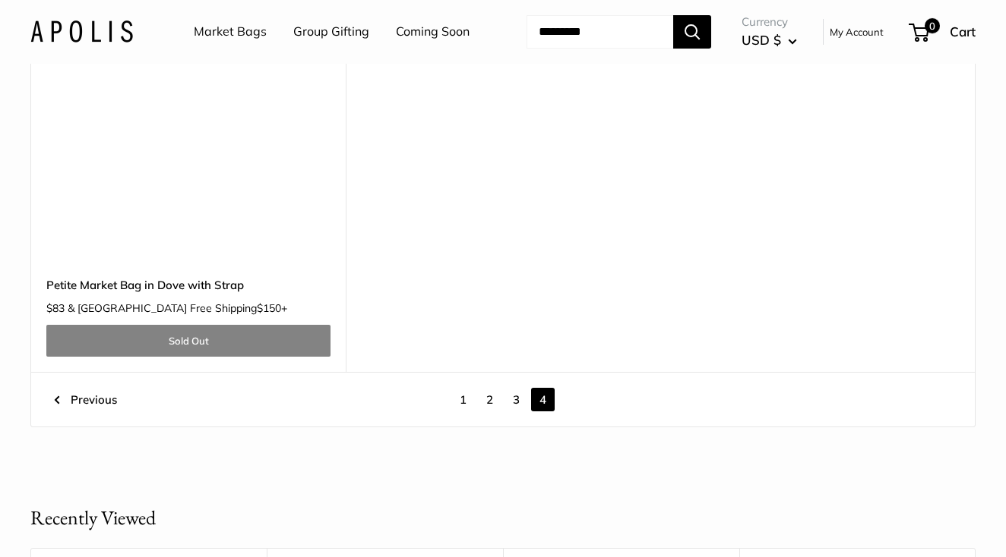
scroll to position [3327, 0]
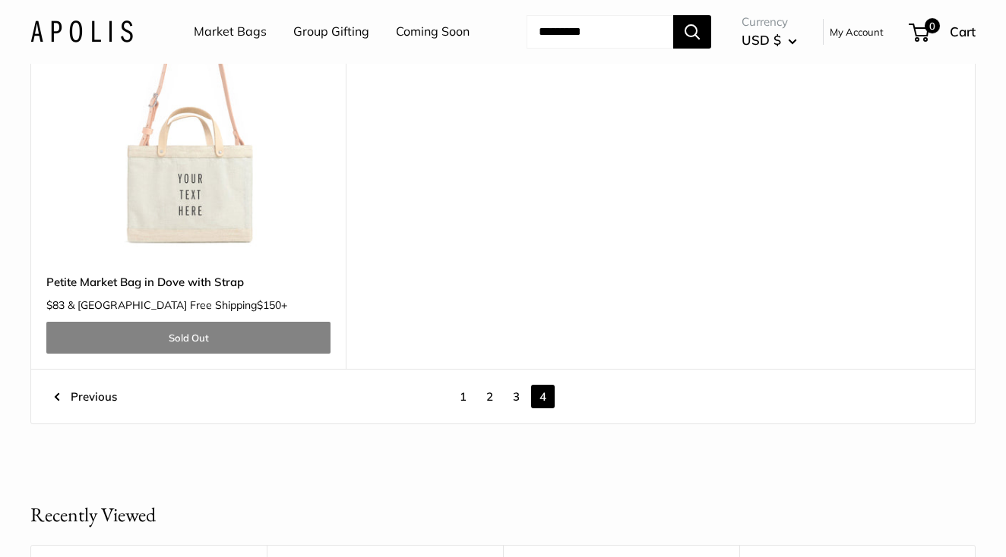
click at [491, 409] on link "2" at bounding box center [490, 397] width 24 height 24
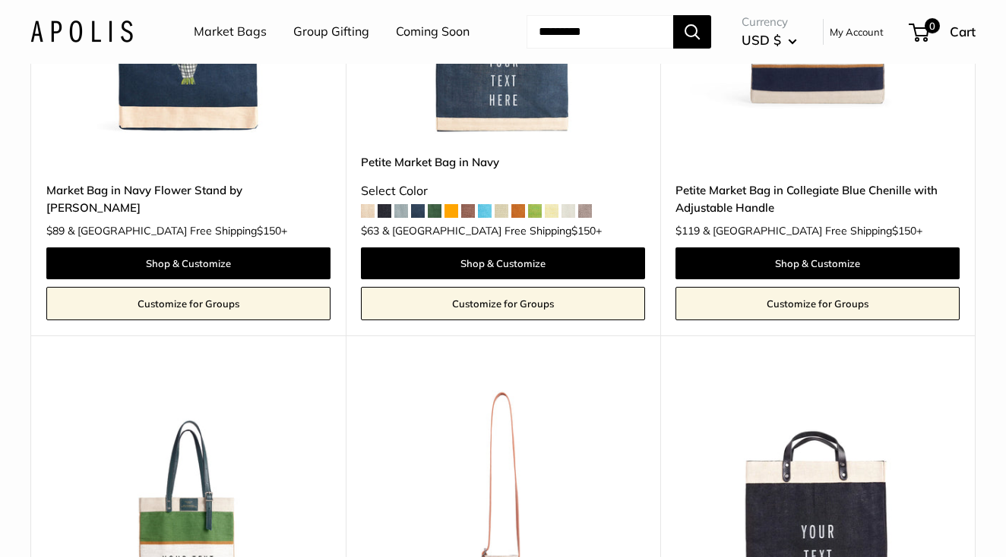
scroll to position [912, 0]
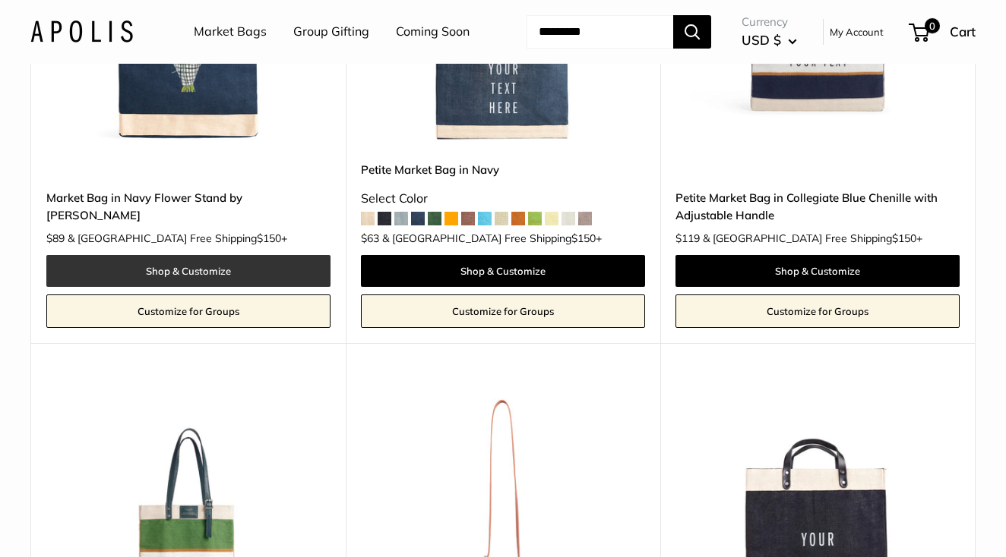
click at [205, 287] on link "Shop & Customize" at bounding box center [188, 271] width 284 height 32
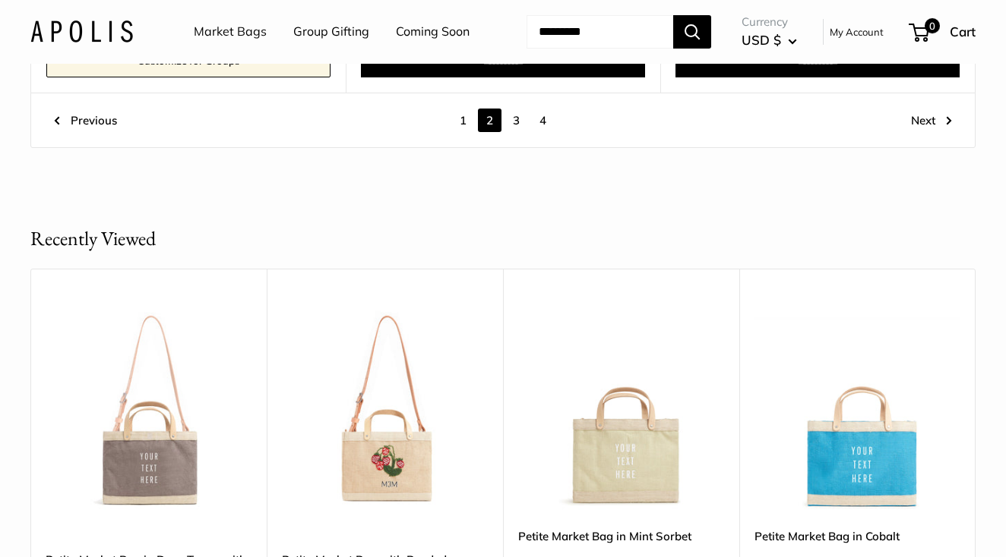
scroll to position [8010, 0]
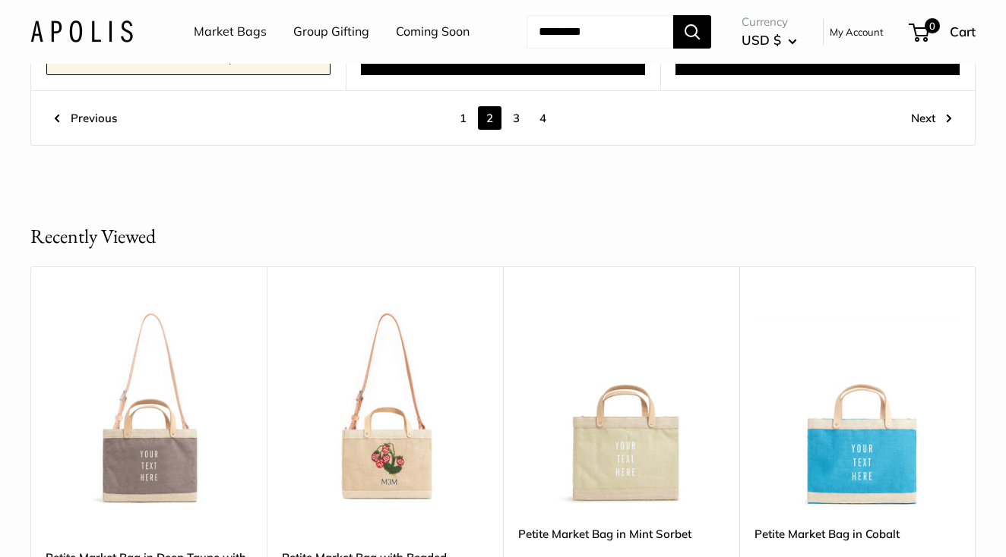
click at [463, 130] on link "1" at bounding box center [463, 118] width 24 height 24
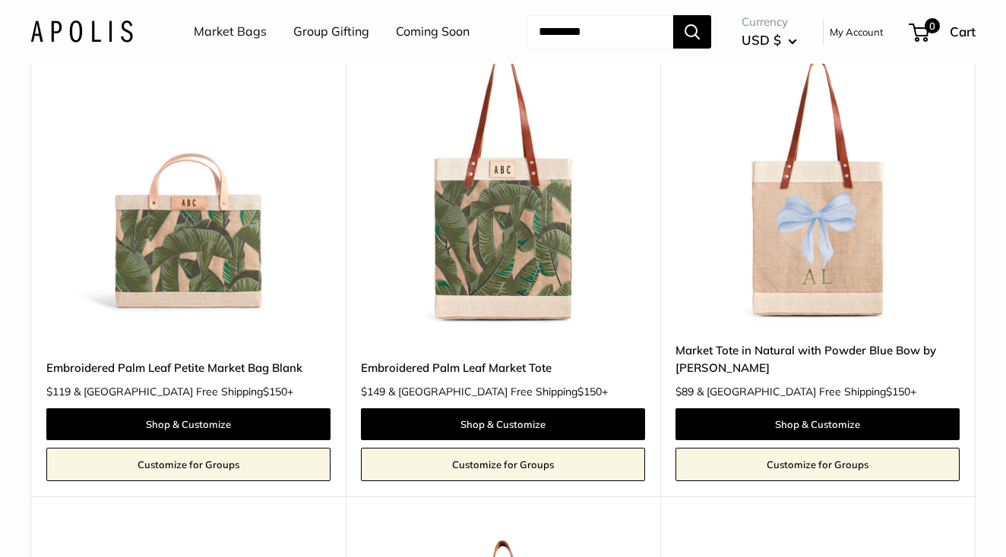
scroll to position [6466, 0]
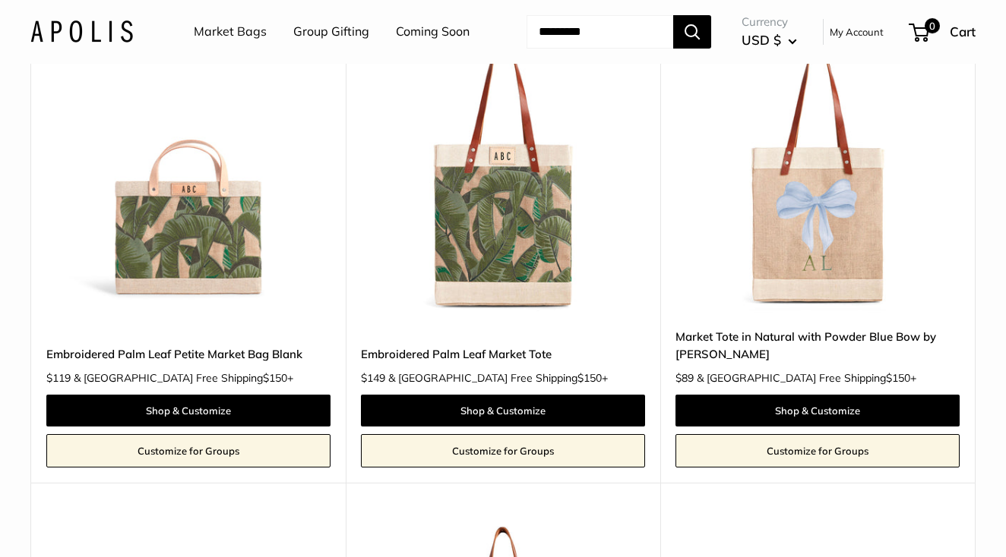
click at [0, 0] on img at bounding box center [0, 0] width 0 height 0
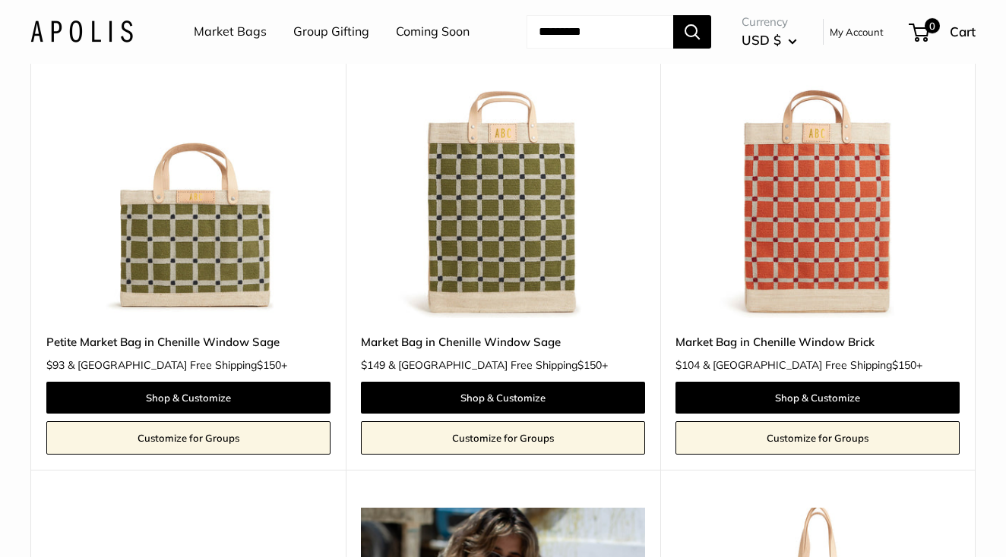
scroll to position [1824, 0]
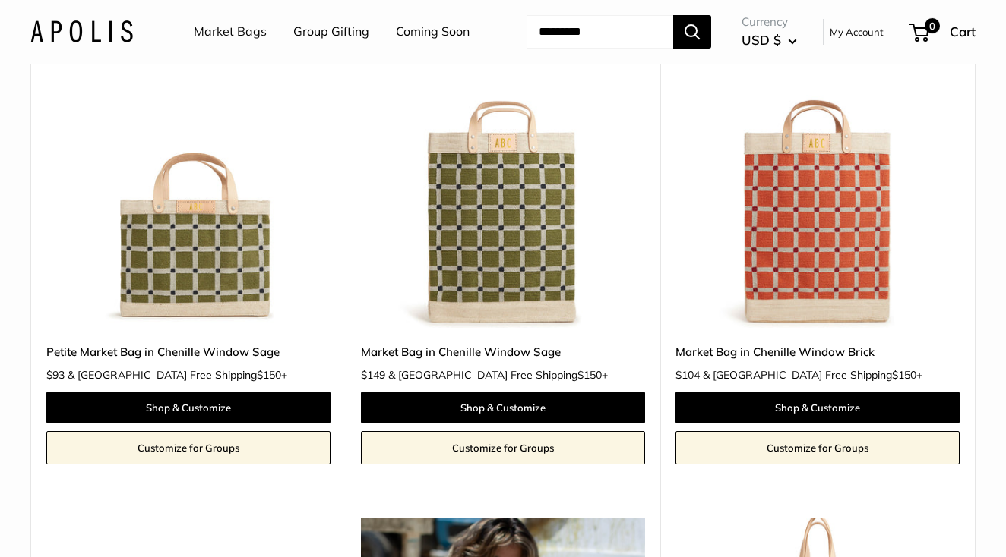
click at [0, 0] on img at bounding box center [0, 0] width 0 height 0
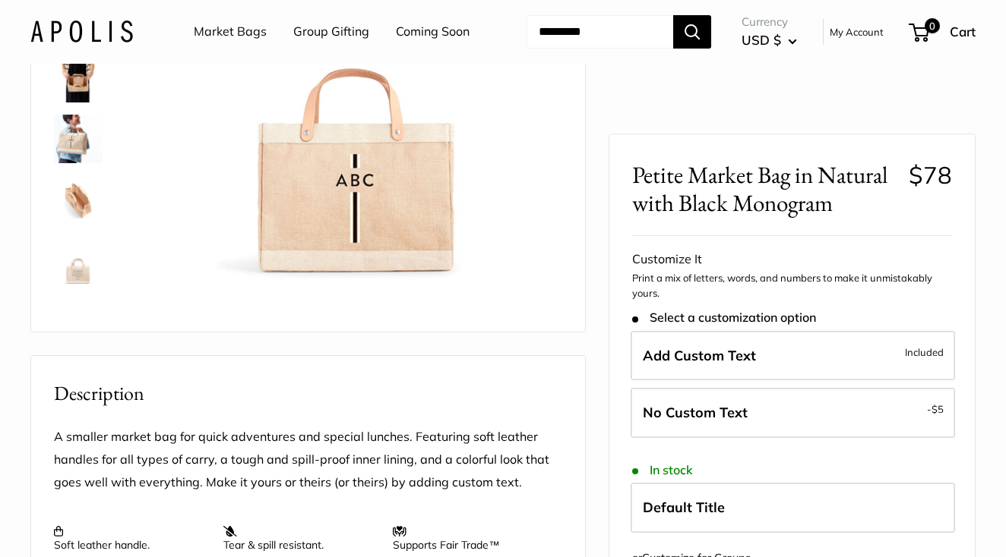
scroll to position [257, 0]
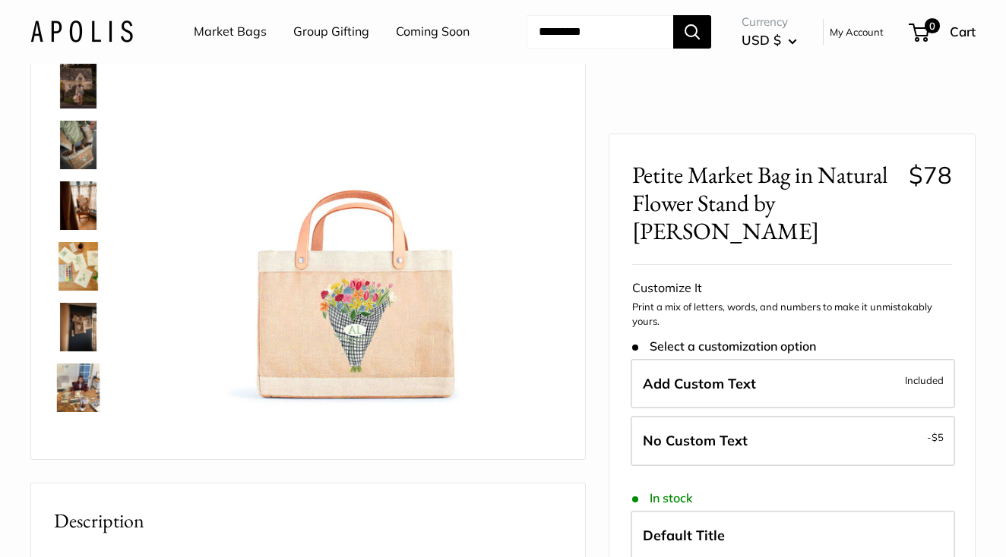
scroll to position [122, 0]
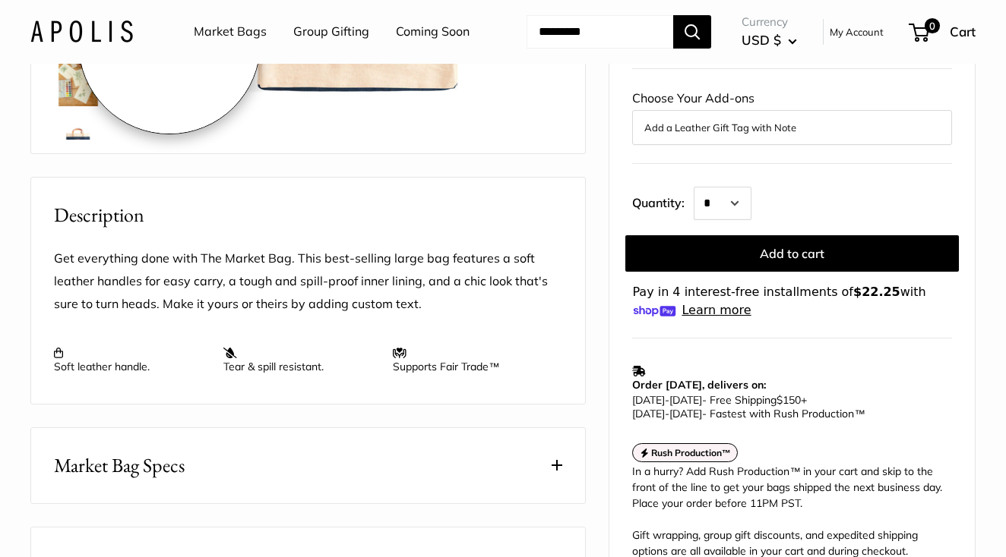
scroll to position [432, 0]
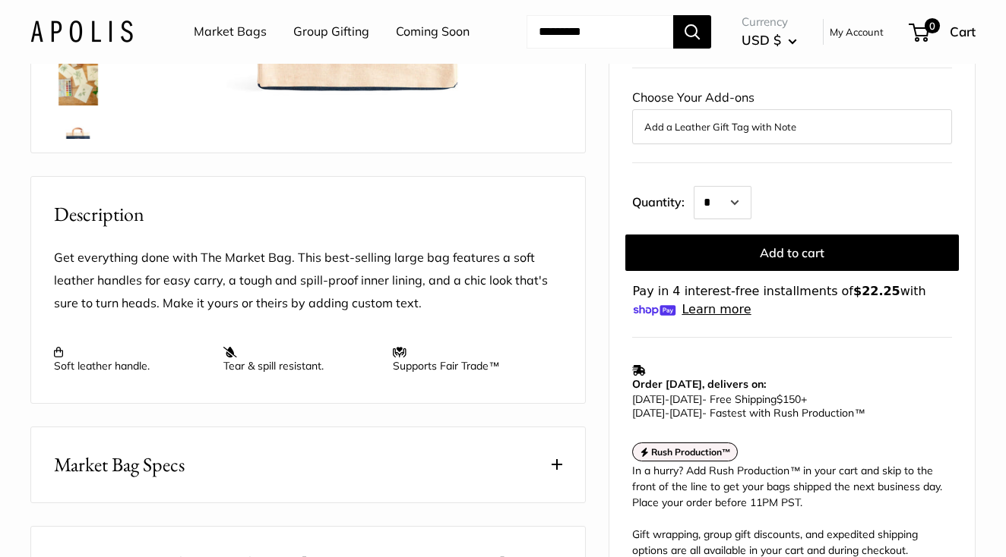
click at [81, 166] on img at bounding box center [78, 142] width 49 height 49
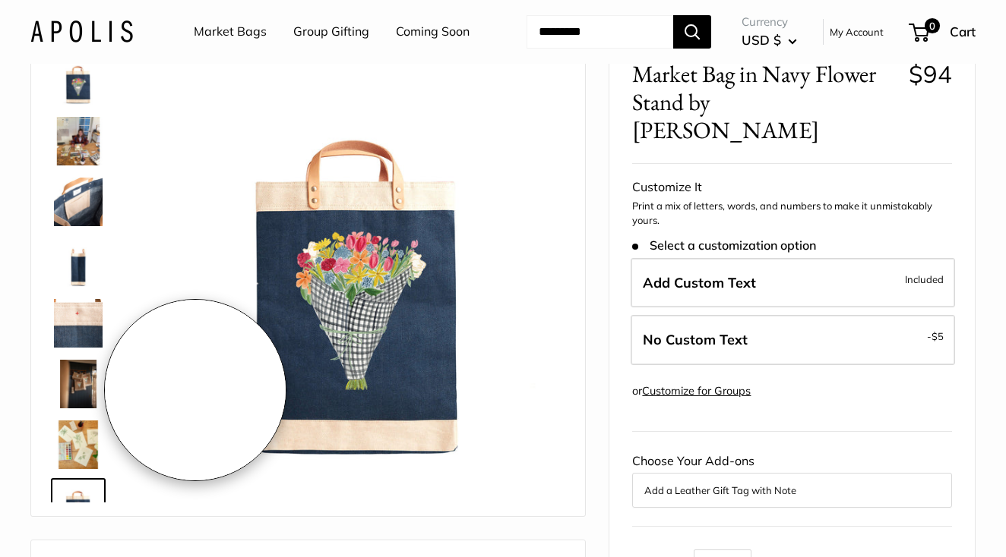
scroll to position [70, 0]
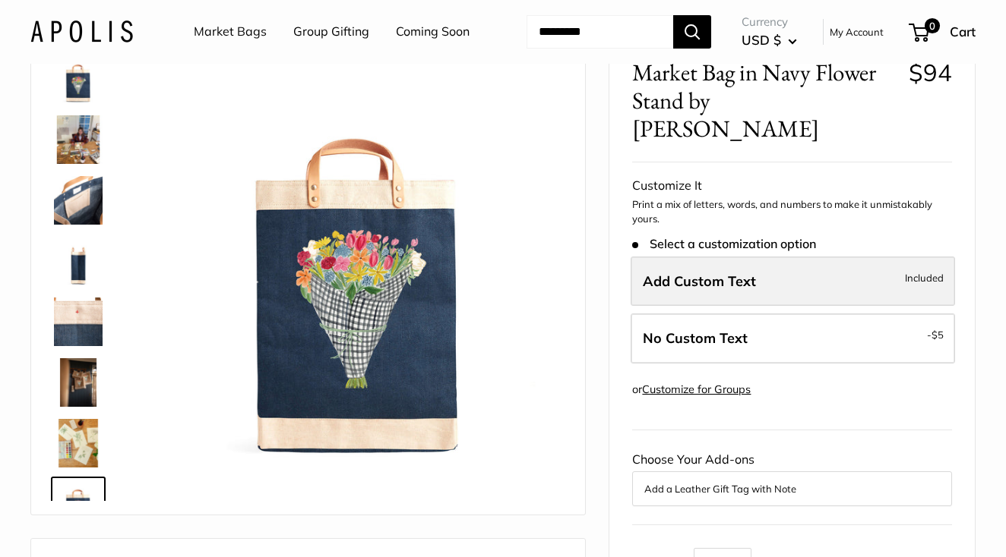
click at [687, 290] on span "Add Custom Text" at bounding box center [699, 281] width 113 height 17
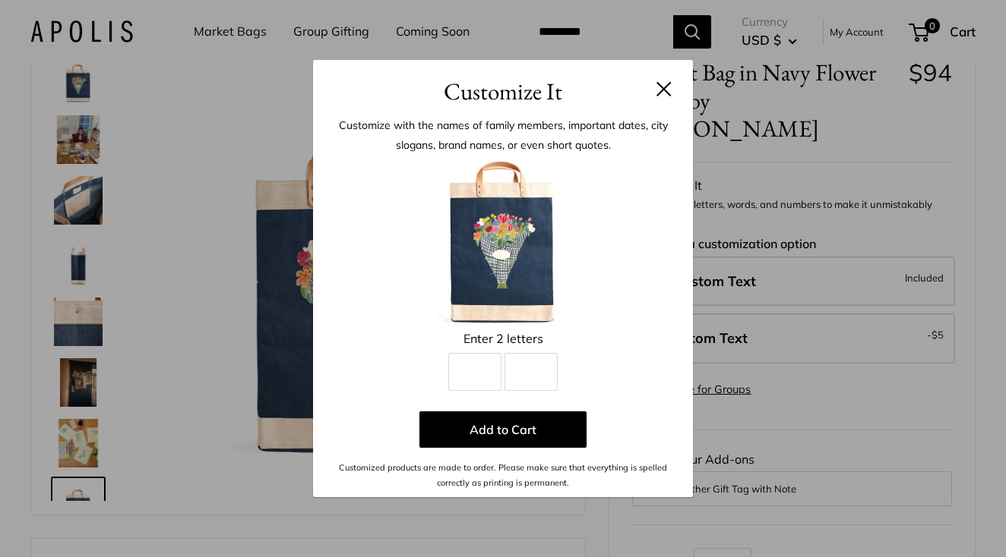
click at [661, 90] on button at bounding box center [663, 88] width 15 height 15
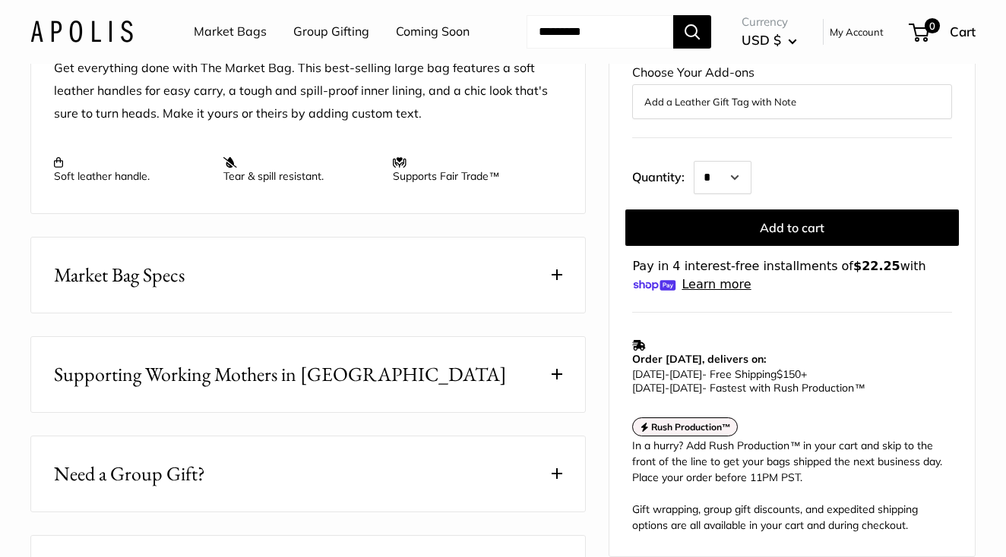
scroll to position [624, 0]
click at [460, 311] on button "Market Bag Specs" at bounding box center [308, 273] width 554 height 75
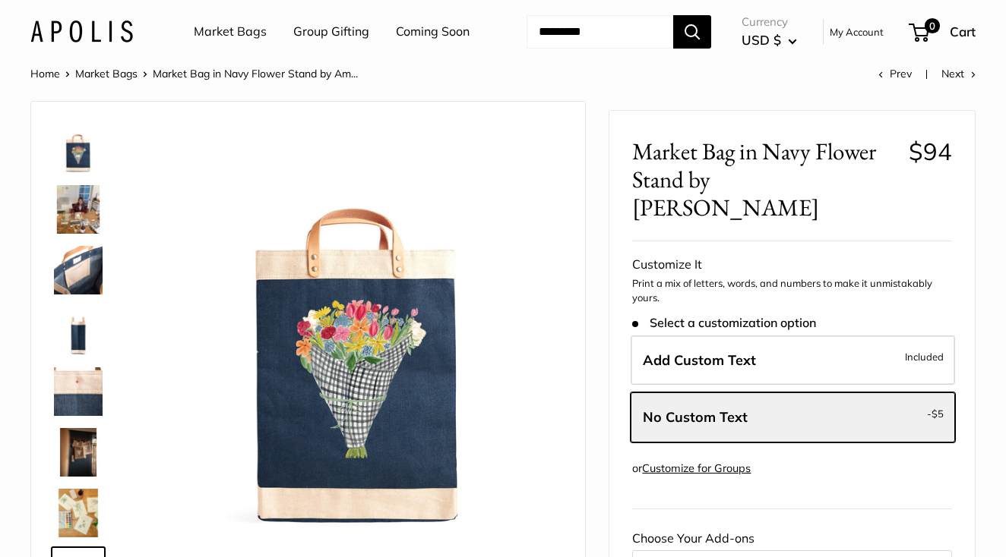
scroll to position [0, 0]
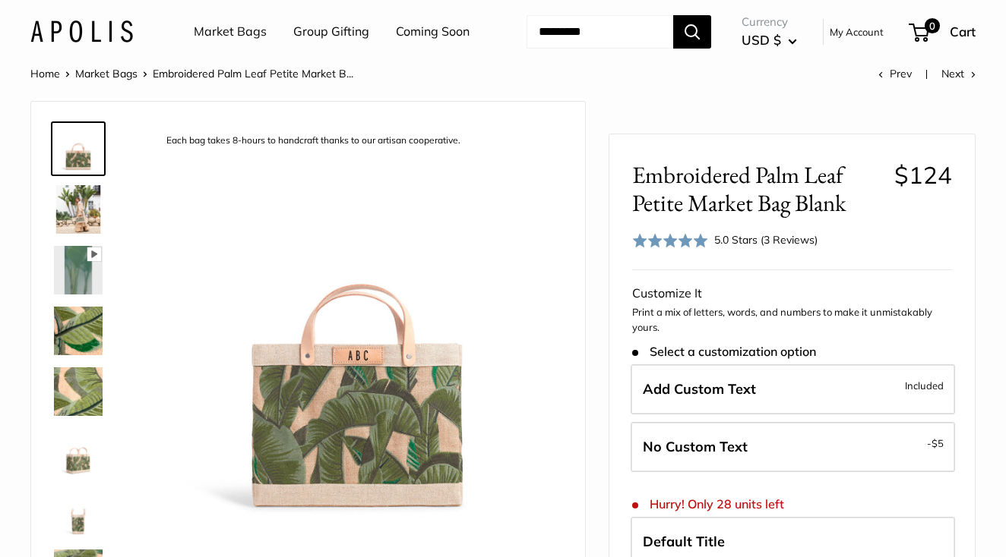
click at [396, 43] on link "Coming Soon" at bounding box center [433, 32] width 74 height 23
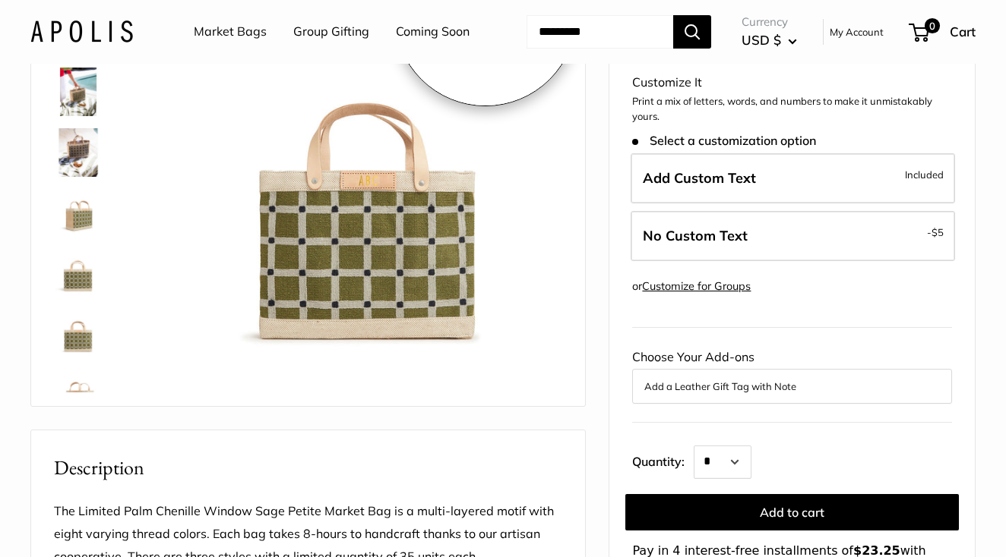
scroll to position [189, 0]
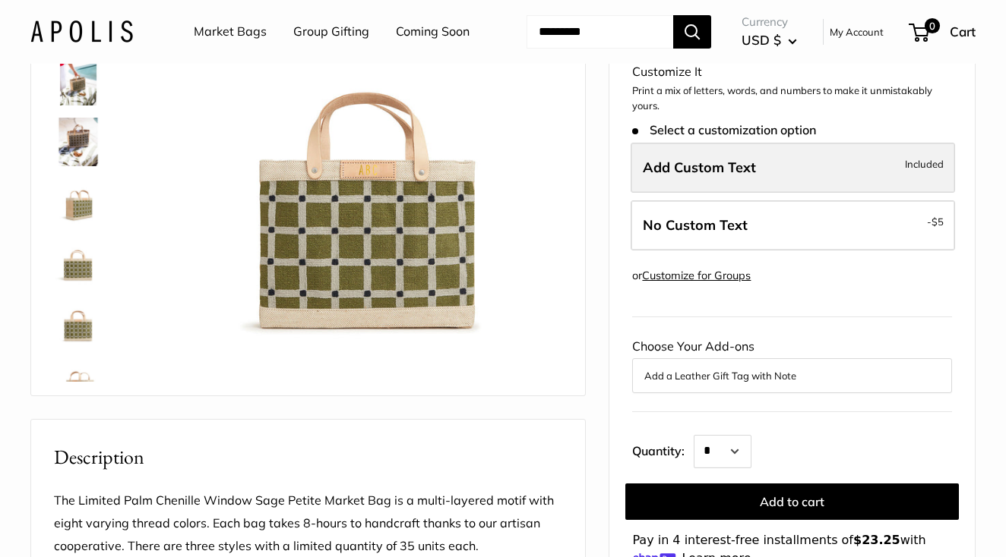
click at [696, 176] on span "Add Custom Text" at bounding box center [699, 167] width 113 height 17
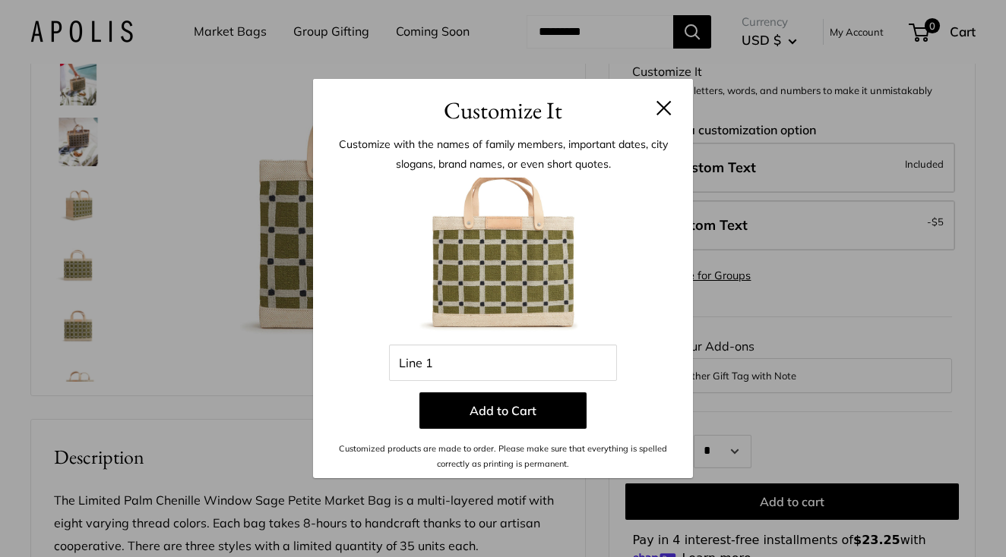
click at [669, 102] on button at bounding box center [663, 107] width 15 height 15
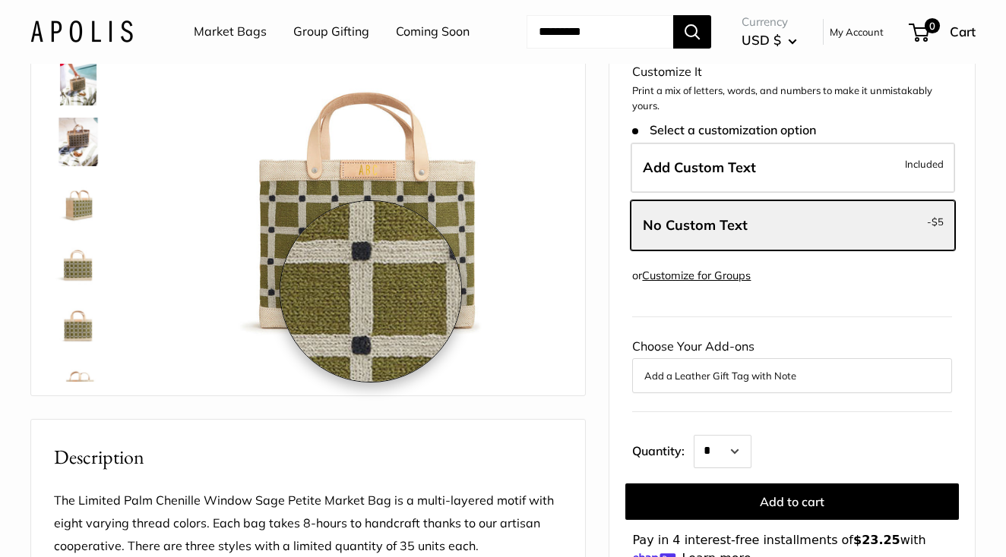
click at [371, 292] on img at bounding box center [357, 139] width 409 height 409
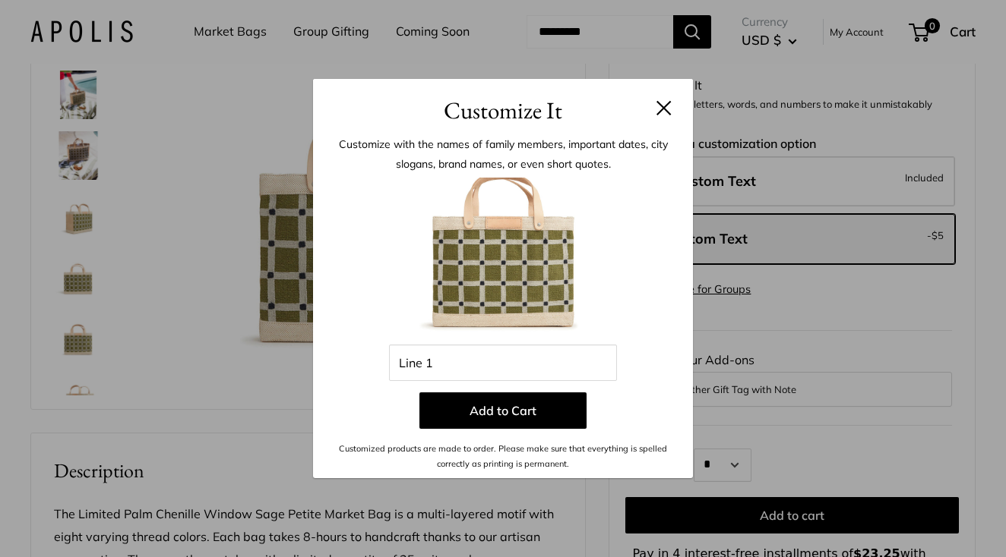
click at [489, 247] on img at bounding box center [502, 261] width 167 height 167
click at [666, 102] on button at bounding box center [663, 107] width 15 height 15
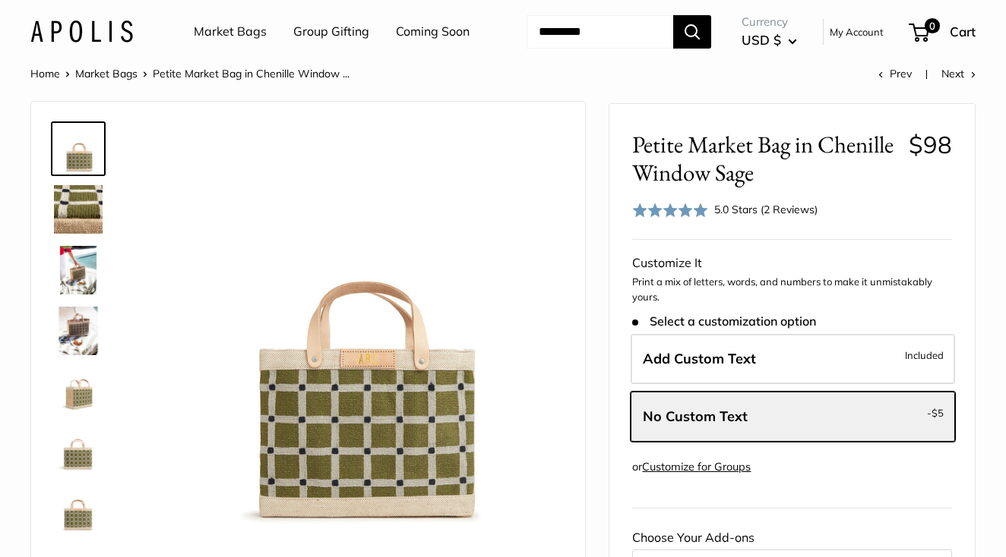
scroll to position [0, 0]
click at [82, 234] on img at bounding box center [78, 209] width 49 height 49
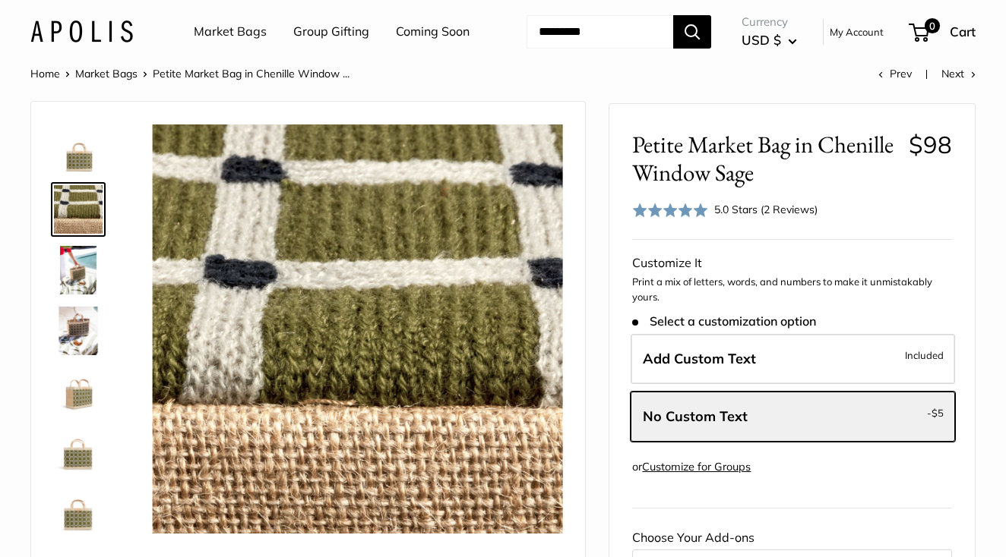
click at [71, 295] on img at bounding box center [78, 270] width 49 height 49
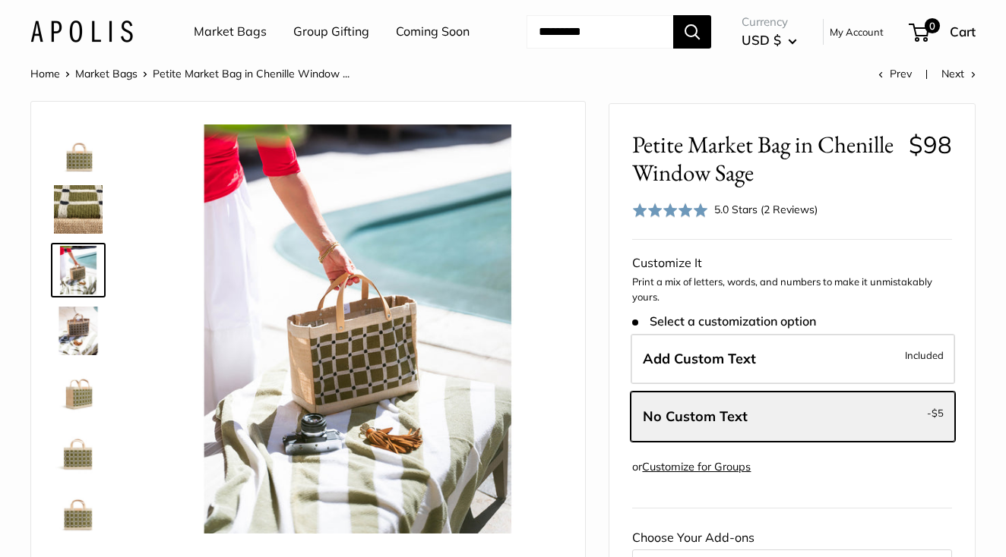
click at [82, 355] on img at bounding box center [78, 331] width 49 height 49
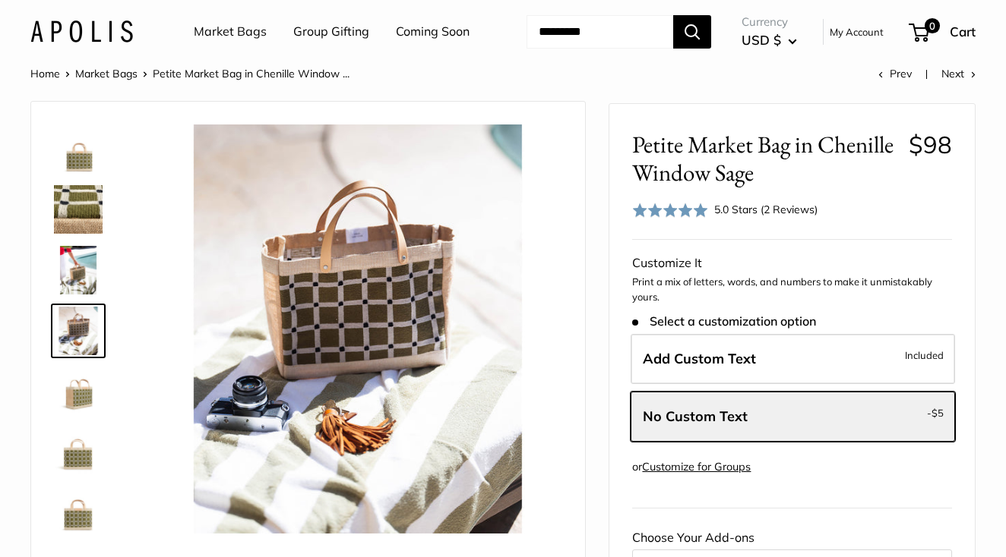
click at [82, 416] on img at bounding box center [78, 392] width 49 height 49
